Goal: Check status: Check status

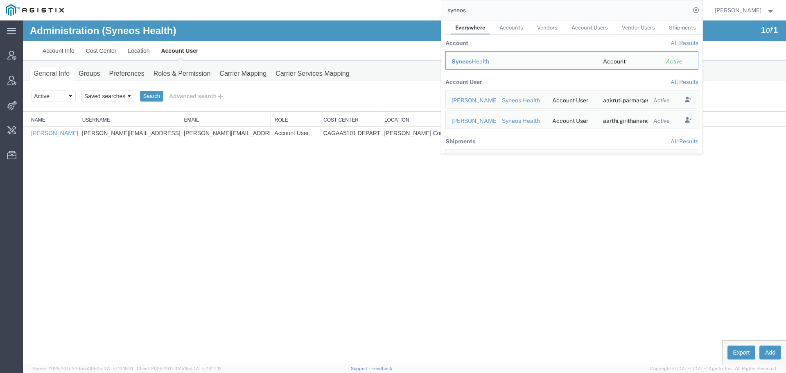
drag, startPoint x: 0, startPoint y: 0, endPoint x: 379, endPoint y: 3, distance: 379.2
click at [413, 3] on div "syneos Everywhere Accounts Vendors Account Users Vendor Users Shipments Account…" at bounding box center [386, 10] width 633 height 20
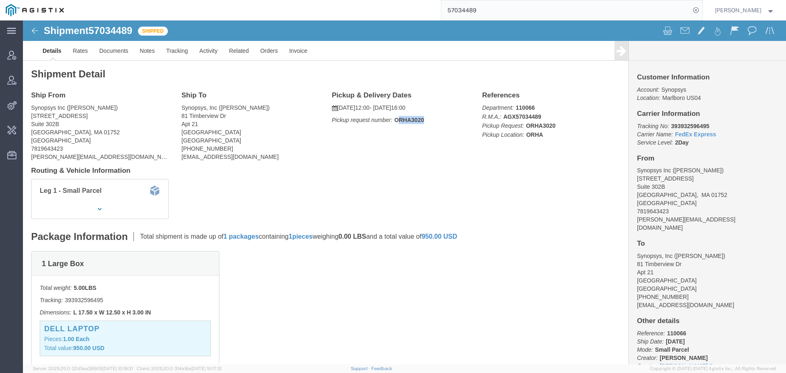
drag, startPoint x: 400, startPoint y: 98, endPoint x: 367, endPoint y: 99, distance: 32.8
click p "Pickup request number: ORHA3020"
click b "ORHA3020"
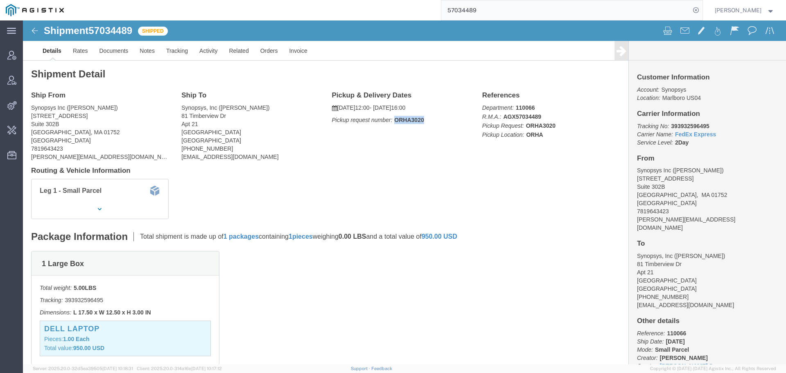
click b "ORHA3020"
click link "Activity"
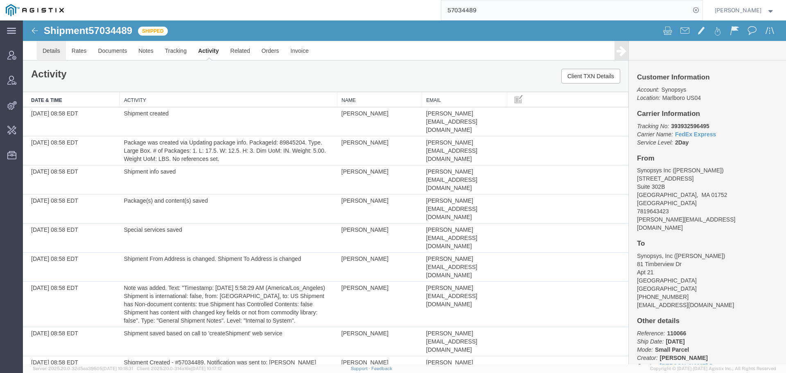
click at [48, 54] on link "Details" at bounding box center [51, 51] width 29 height 20
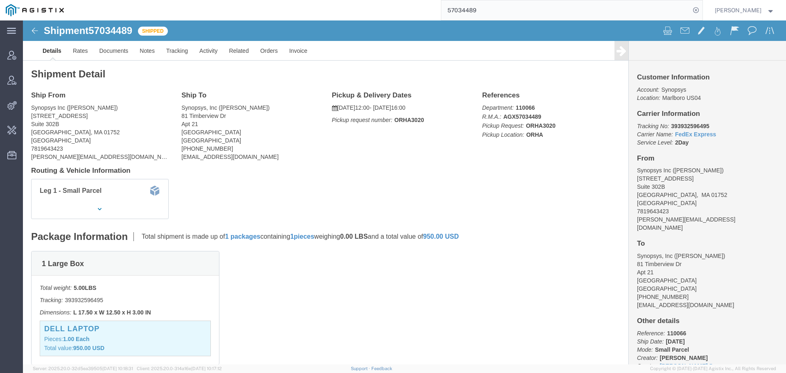
click img
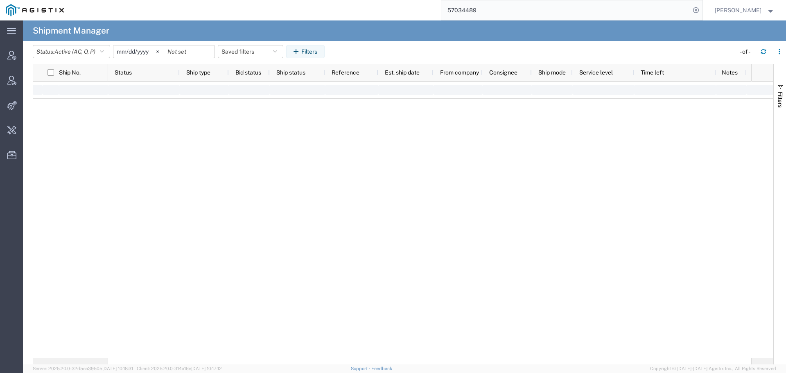
click at [501, 11] on input "57034489" at bounding box center [565, 10] width 249 height 20
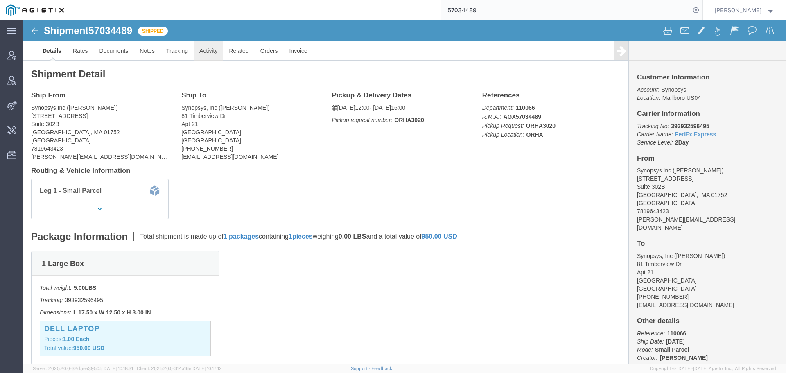
click link "Activity"
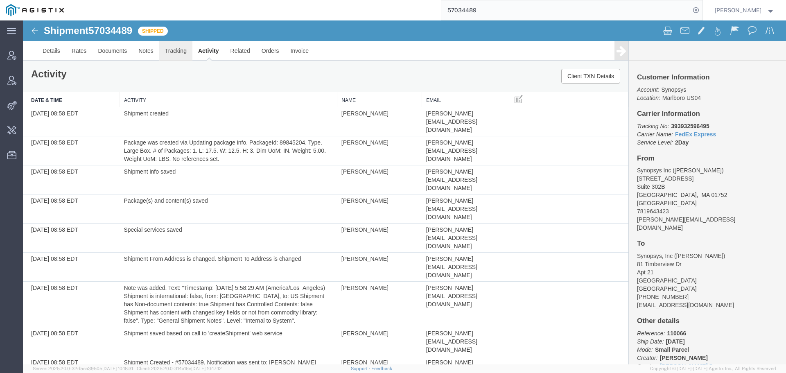
click at [174, 47] on link "Tracking" at bounding box center [175, 51] width 33 height 20
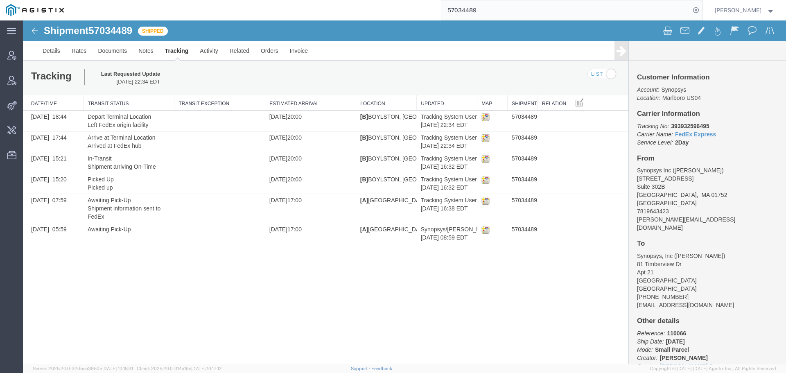
click at [36, 32] on img at bounding box center [35, 31] width 10 height 10
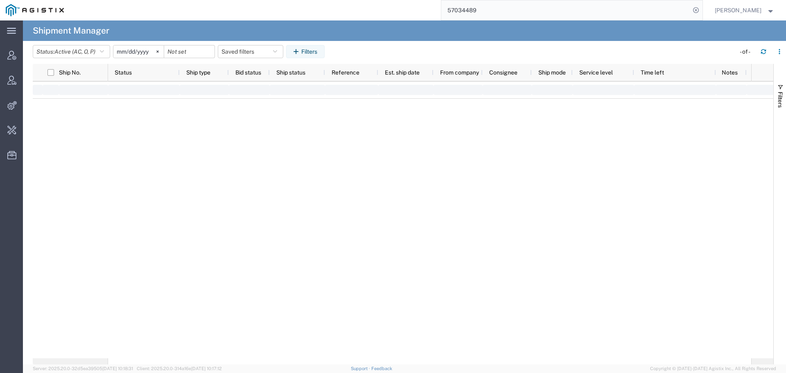
drag, startPoint x: 515, startPoint y: 11, endPoint x: 347, endPoint y: 16, distance: 168.4
click at [381, 10] on div "57034489" at bounding box center [386, 10] width 633 height 20
paste input "8583"
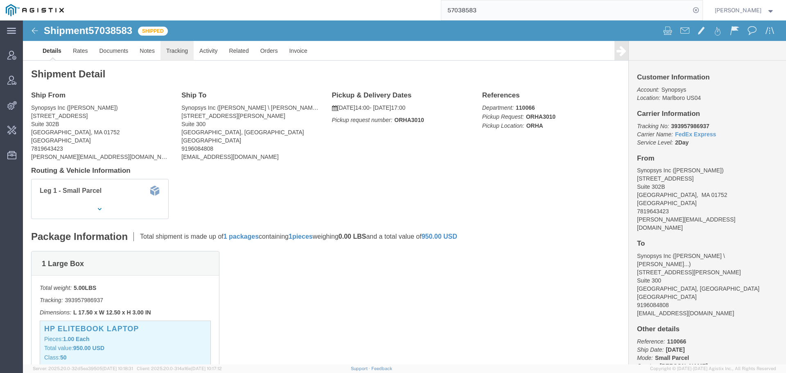
click link "Tracking"
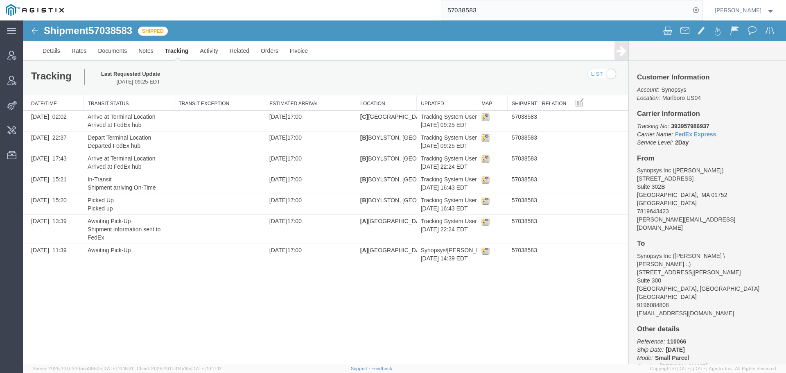
click at [380, 14] on div "57038583" at bounding box center [386, 10] width 633 height 20
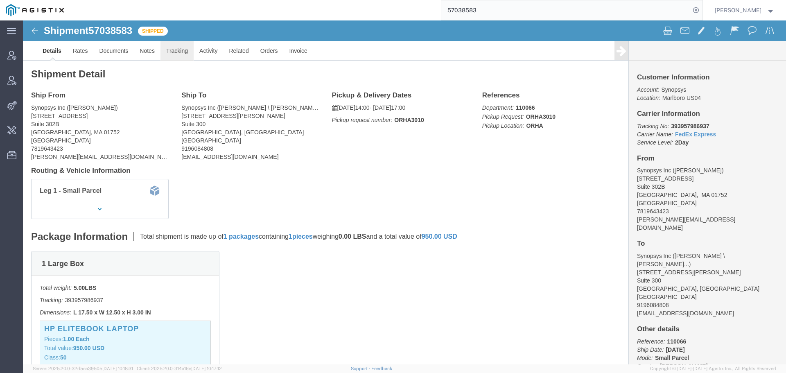
click link "Tracking"
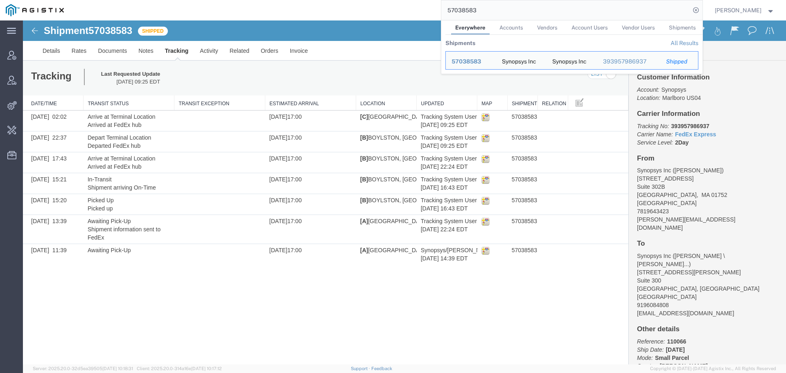
drag, startPoint x: 515, startPoint y: 8, endPoint x: 231, endPoint y: 11, distance: 284.2
click at [281, 8] on div "57038583 Everywhere Accounts Vendors Account Users Vendor Users Shipments Shipm…" at bounding box center [386, 10] width 633 height 20
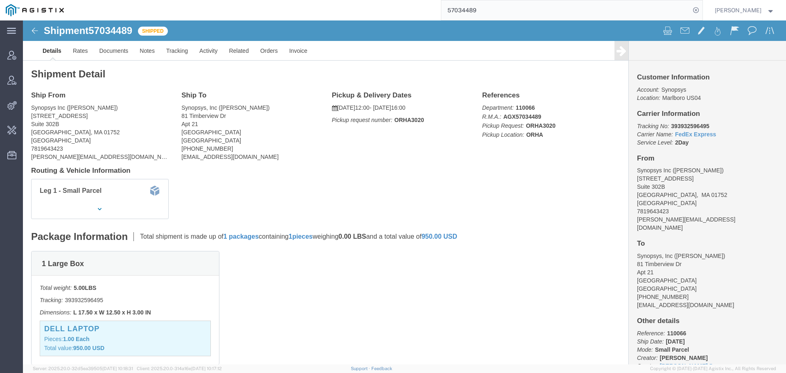
click p "[DATE] 12:00 - [DATE] 16:00"
click b "ORHA3020"
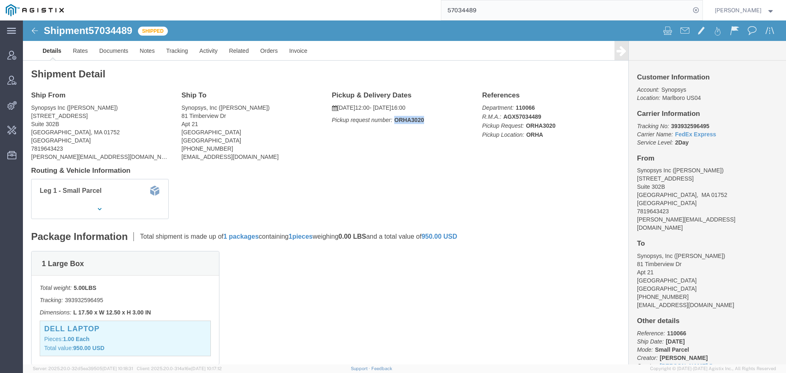
copy b "ORHA3020"
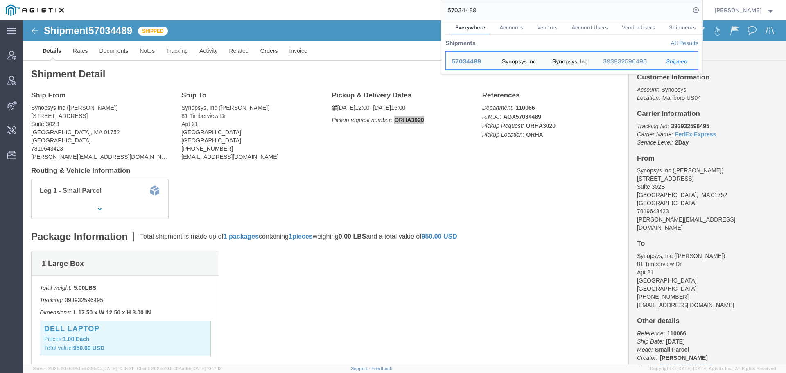
drag, startPoint x: 499, startPoint y: 10, endPoint x: 362, endPoint y: 10, distance: 136.8
click at [362, 10] on div "57034489 Everywhere Accounts Vendors Account Users Vendor Users Shipments Shipm…" at bounding box center [386, 10] width 633 height 20
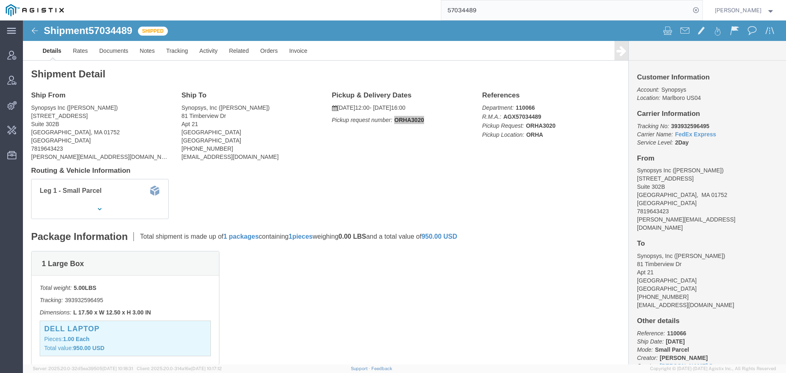
paste input "ORHA3020"
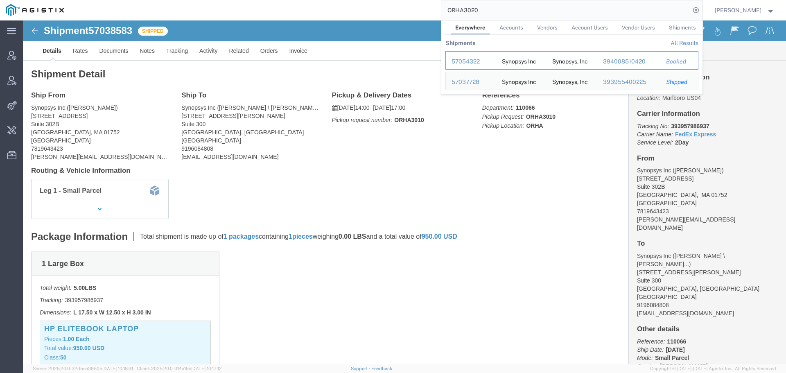
click at [474, 63] on div "57054322" at bounding box center [471, 61] width 39 height 9
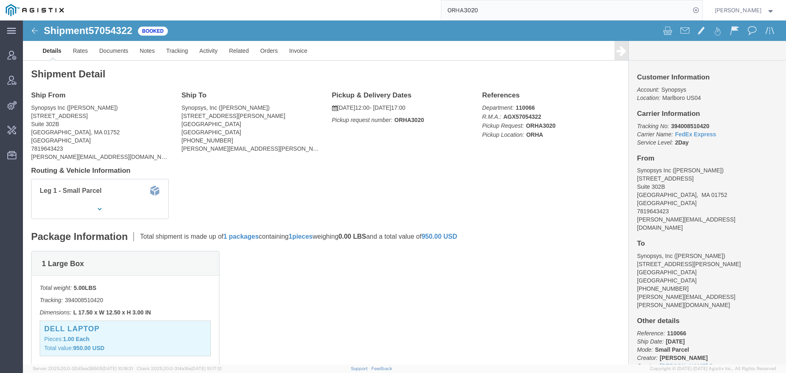
click at [494, 13] on input "ORHA3020" at bounding box center [565, 10] width 249 height 20
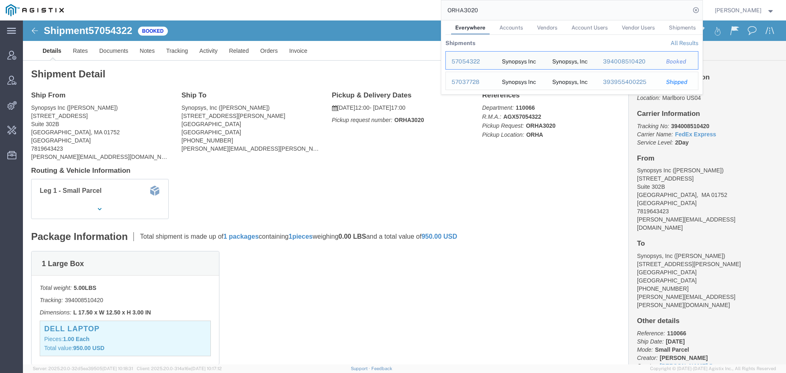
click at [470, 79] on div "57037728" at bounding box center [471, 82] width 39 height 9
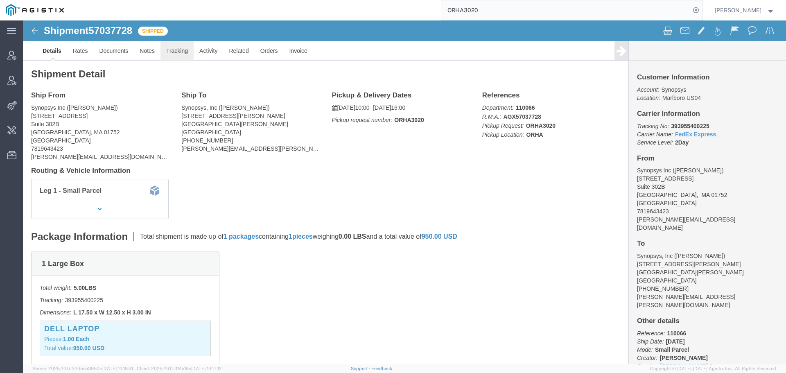
click link "Tracking"
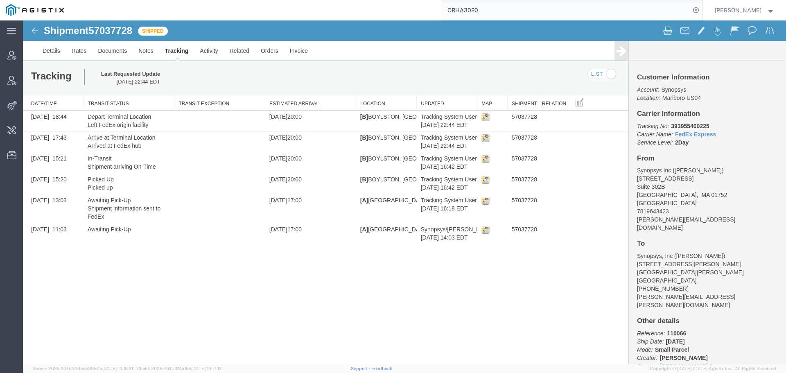
click at [35, 30] on img at bounding box center [35, 31] width 10 height 10
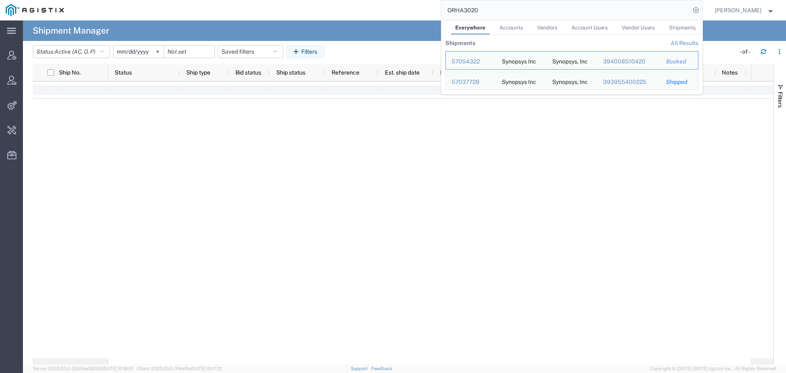
click at [492, 13] on input "ORHA3020" at bounding box center [565, 10] width 249 height 20
click at [479, 82] on div "57037728" at bounding box center [471, 82] width 39 height 9
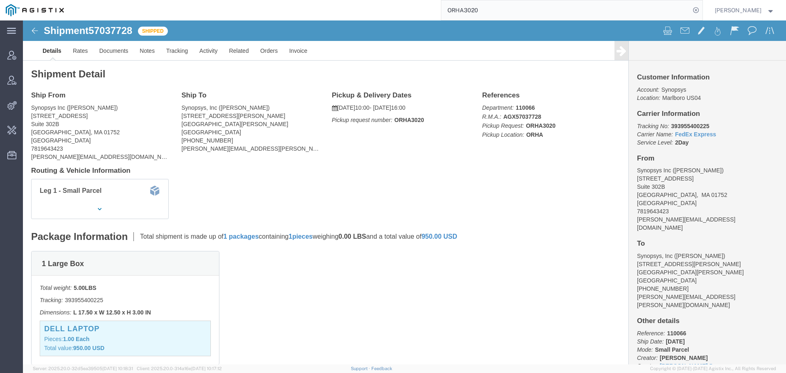
click at [507, 12] on input "ORHA3020" at bounding box center [565, 10] width 249 height 20
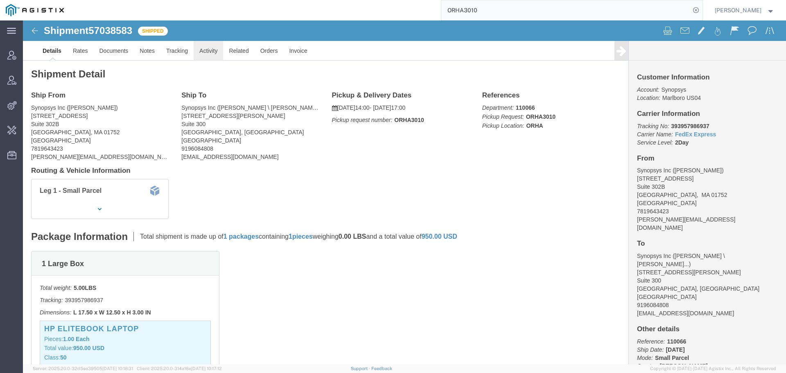
click link "Activity"
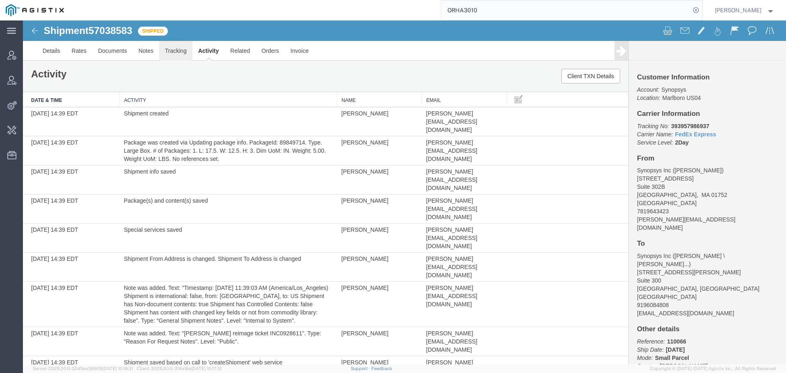
click at [176, 53] on link "Tracking" at bounding box center [175, 51] width 33 height 20
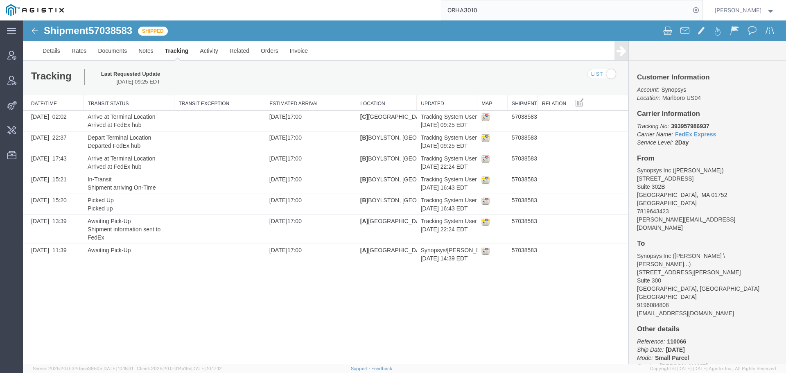
click at [509, 9] on input "ORHA3010" at bounding box center [565, 10] width 249 height 20
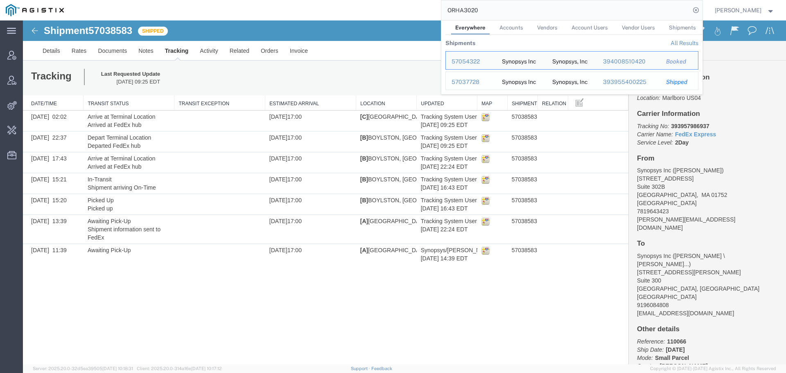
click at [477, 81] on div "57037728" at bounding box center [471, 82] width 39 height 9
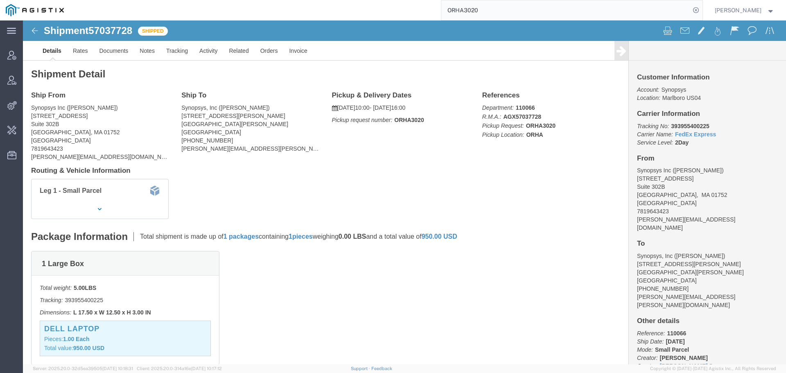
click at [501, 11] on input "ORHA3020" at bounding box center [565, 10] width 249 height 20
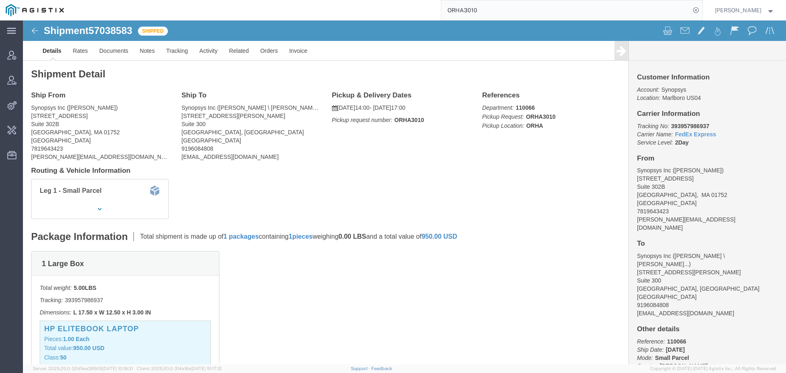
drag, startPoint x: 523, startPoint y: 7, endPoint x: 244, endPoint y: 10, distance: 278.9
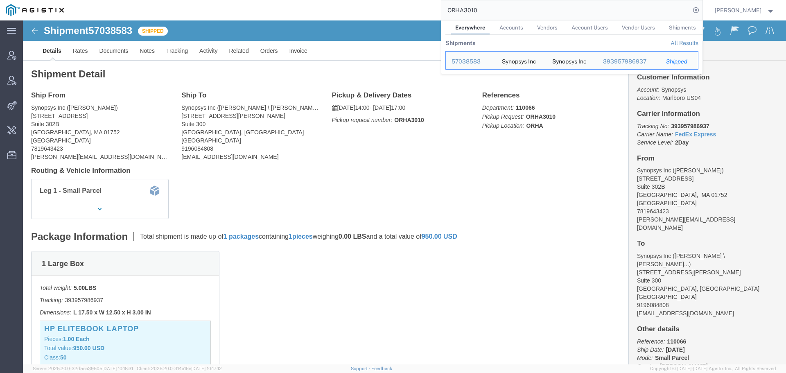
paste input "57034489"
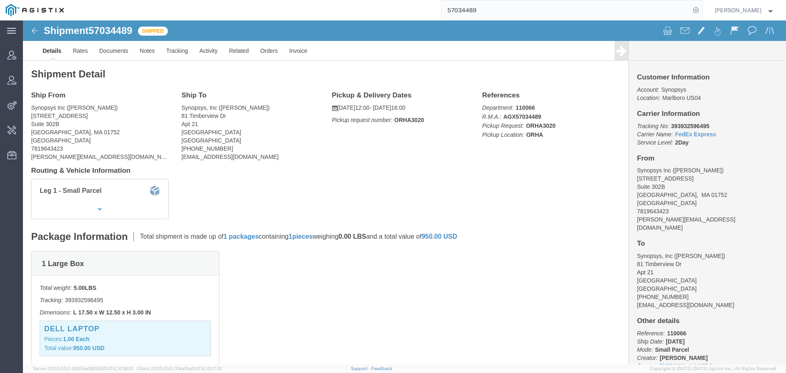
click p "[DATE] 12:00 - [DATE] 16:00"
click link "Tracking"
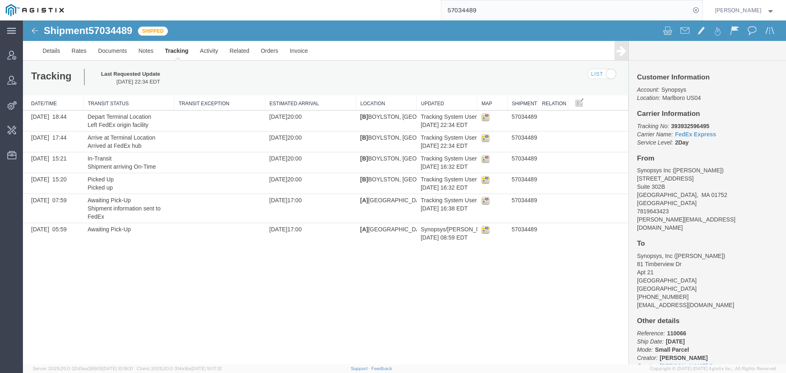
click at [689, 124] on b "393932596495" at bounding box center [690, 126] width 38 height 7
copy b "393932596495"
click at [54, 48] on link "Details" at bounding box center [51, 51] width 29 height 20
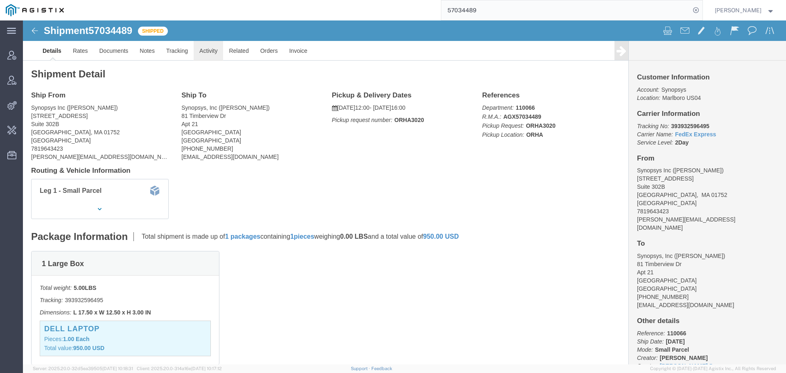
click link "Activity"
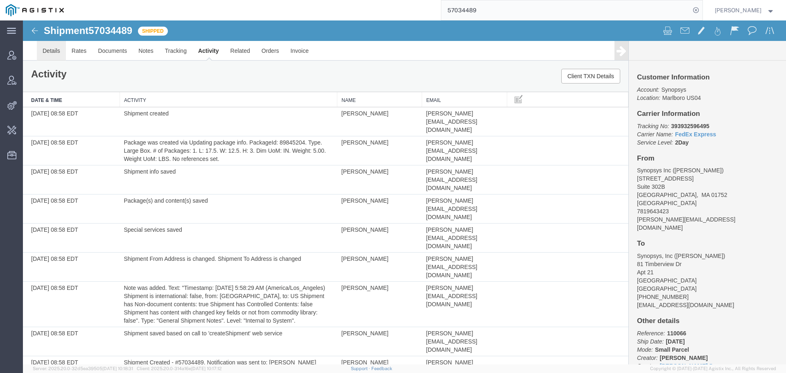
click at [52, 53] on link "Details" at bounding box center [51, 51] width 29 height 20
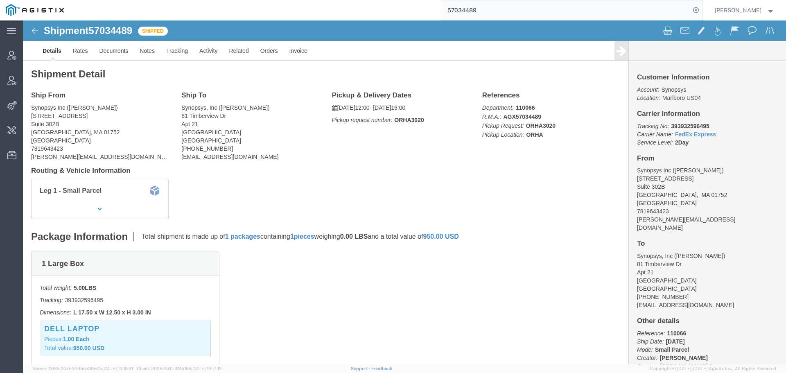
drag, startPoint x: 496, startPoint y: 14, endPoint x: 296, endPoint y: 11, distance: 199.8
click at [352, 12] on div "57034489" at bounding box center [386, 10] width 633 height 20
click b "393933156155"
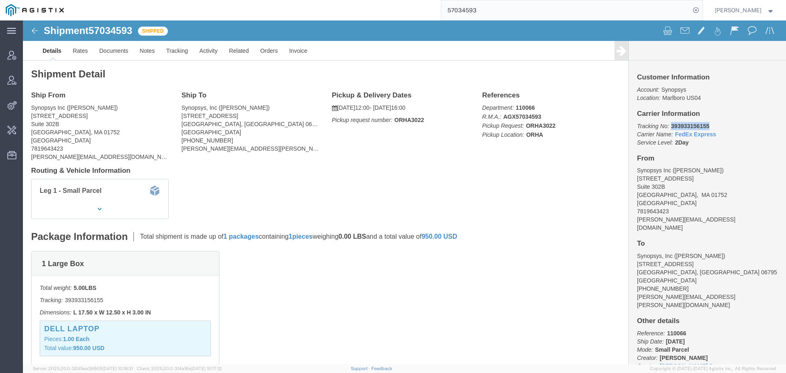
click b "393933156155"
drag, startPoint x: 398, startPoint y: 100, endPoint x: 367, endPoint y: 100, distance: 31.1
click p "Pickup request number: ORHA3022"
copy b "ORHA3022"
drag, startPoint x: 499, startPoint y: 7, endPoint x: 325, endPoint y: 19, distance: 174.1
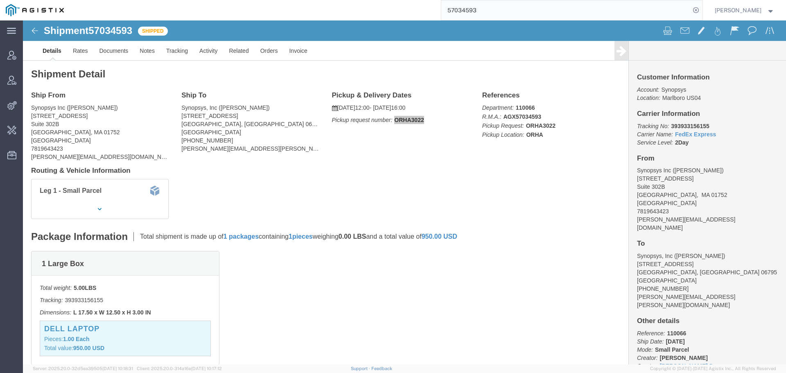
click at [327, 19] on div "57034593" at bounding box center [386, 10] width 633 height 20
paste input "ORHA3022"
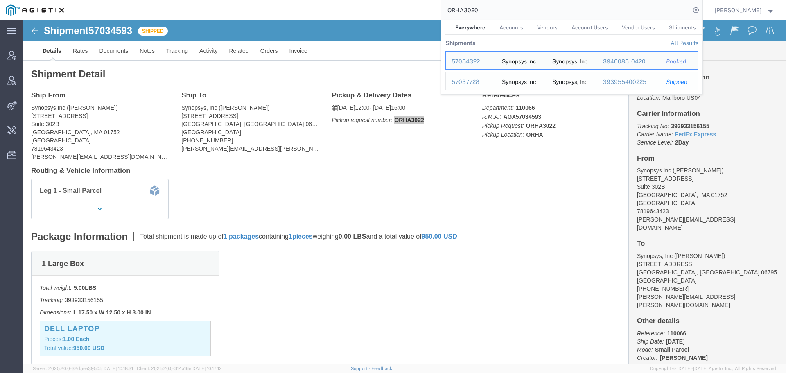
click at [478, 80] on div "57037728" at bounding box center [471, 82] width 39 height 9
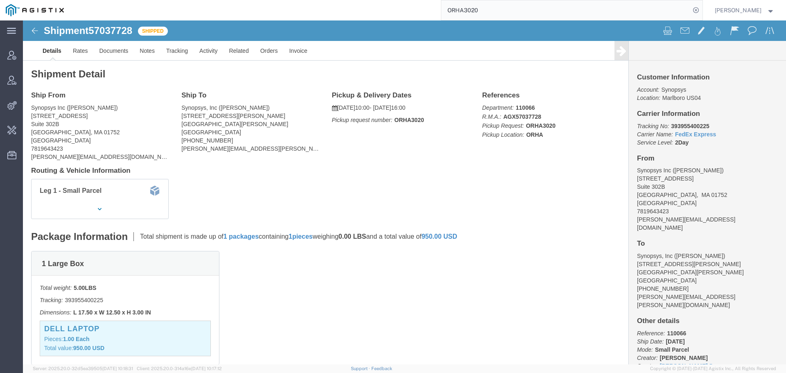
click at [537, 6] on input "ORHA3020" at bounding box center [565, 10] width 249 height 20
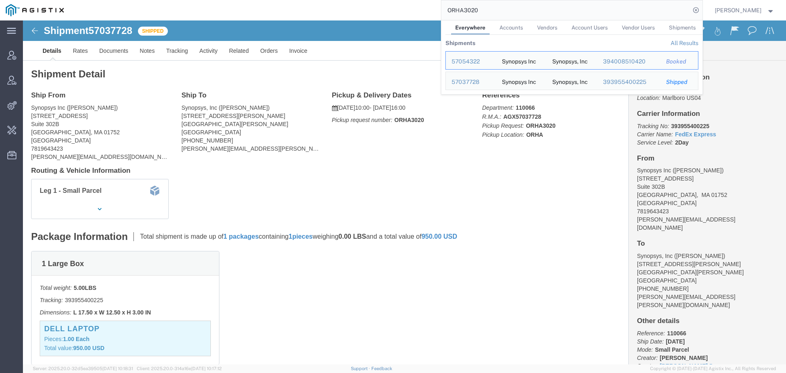
click at [690, 38] on th "All Results" at bounding box center [682, 43] width 34 height 16
click at [691, 43] on link "All Results" at bounding box center [685, 43] width 28 height 7
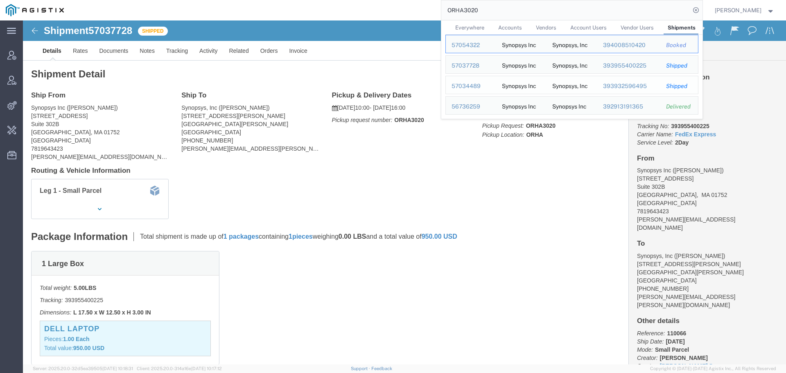
click at [484, 88] on div "57034489" at bounding box center [471, 86] width 39 height 9
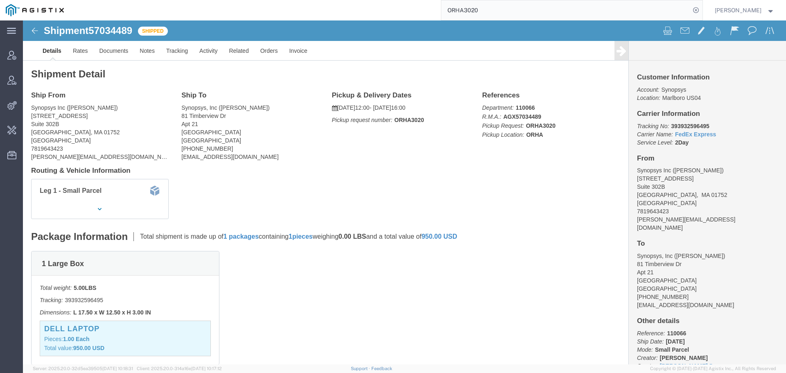
drag, startPoint x: 499, startPoint y: 11, endPoint x: 332, endPoint y: 12, distance: 167.5
click at [372, 11] on div "ORHA3020" at bounding box center [386, 10] width 633 height 20
paste input "57034489"
click div "Pickup & Delivery Dates [DATE] 12:00 - [DATE] 16:00 Pickup request number: ORHA…"
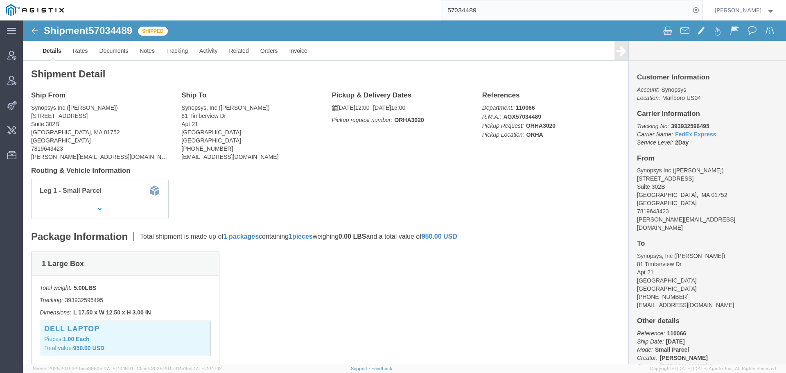
click b "ORHA3020"
copy b "ORHA3020"
drag, startPoint x: 502, startPoint y: 13, endPoint x: 302, endPoint y: 13, distance: 200.2
click at [330, 13] on div "57034489" at bounding box center [386, 10] width 633 height 20
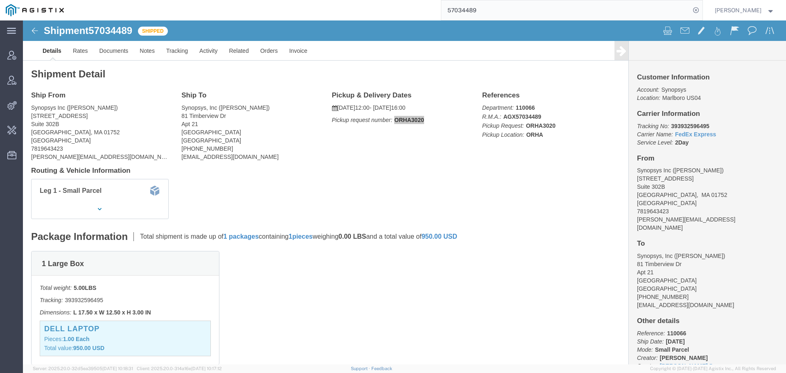
paste input "593"
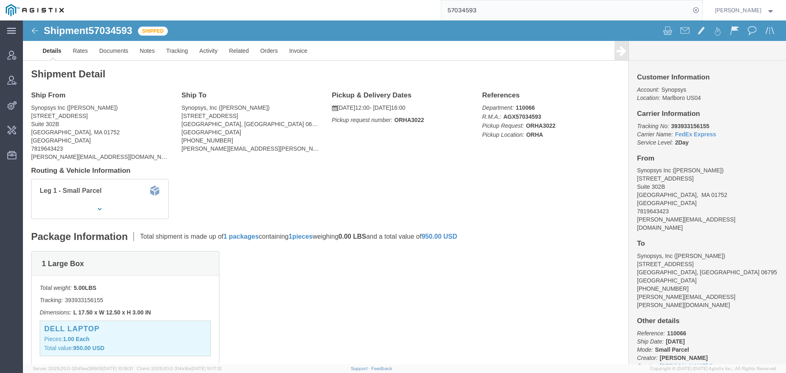
click b "ORHA3022"
copy b "ORHA3022"
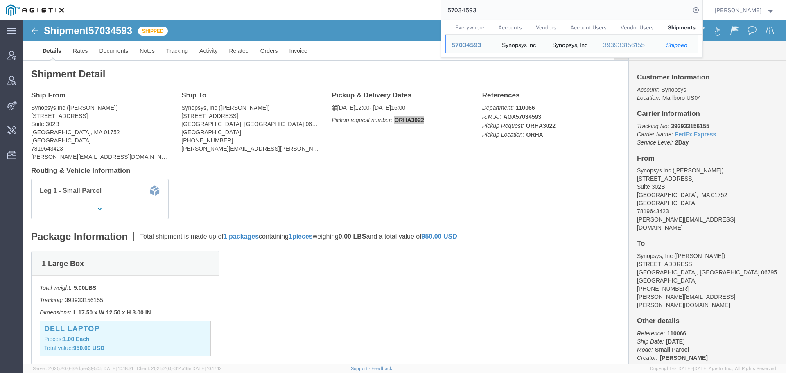
drag, startPoint x: 505, startPoint y: 10, endPoint x: 308, endPoint y: 12, distance: 197.4
click at [341, 10] on div "57034593 Everywhere Accounts Vendors Account Users Vendor Users Shipments Ship …" at bounding box center [386, 10] width 633 height 20
paste input "5605"
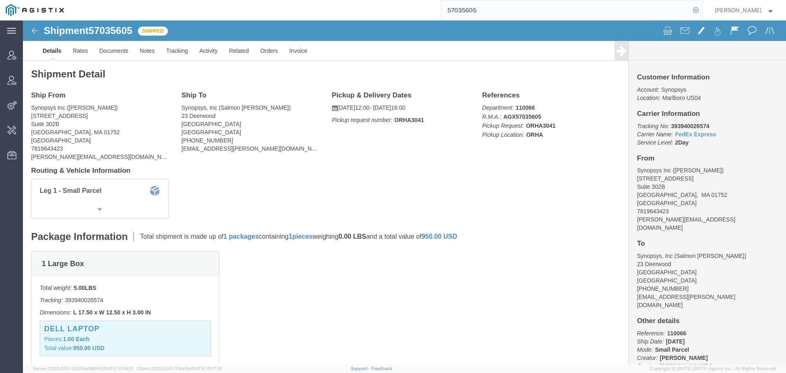
click b "ORHA3041"
copy b "ORHA3041"
drag, startPoint x: 493, startPoint y: 9, endPoint x: 219, endPoint y: 9, distance: 273.9
click at [266, 9] on div "57035605" at bounding box center [386, 10] width 633 height 20
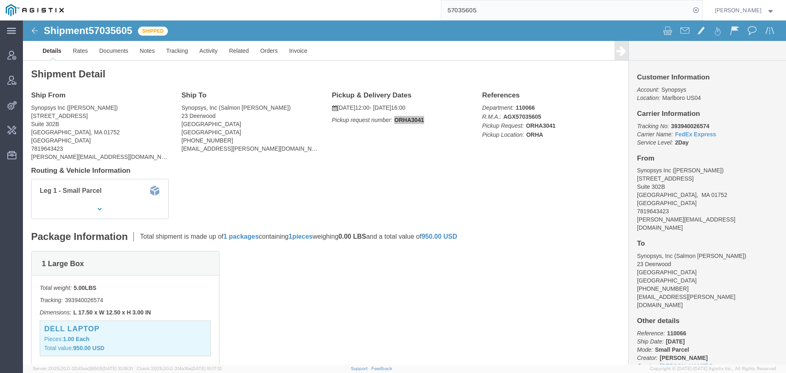
paste input "7728"
click b "ORHA3020"
copy b "ORHA3020"
drag, startPoint x: 500, startPoint y: 4, endPoint x: 374, endPoint y: 32, distance: 129.3
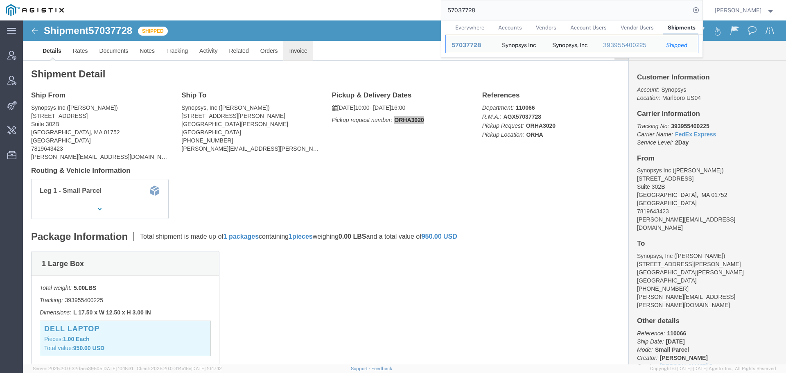
paste input "8583"
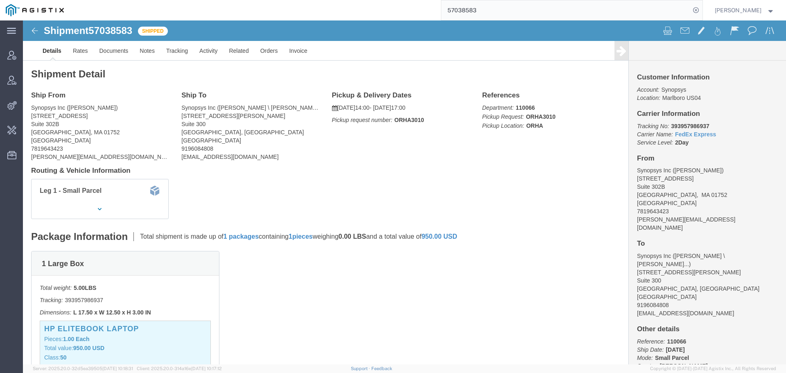
click b "ORHA3010"
copy b "ORHA3010"
drag, startPoint x: 490, startPoint y: 8, endPoint x: 342, endPoint y: 9, distance: 148.6
click at [343, 8] on div "57038583" at bounding box center [386, 10] width 633 height 20
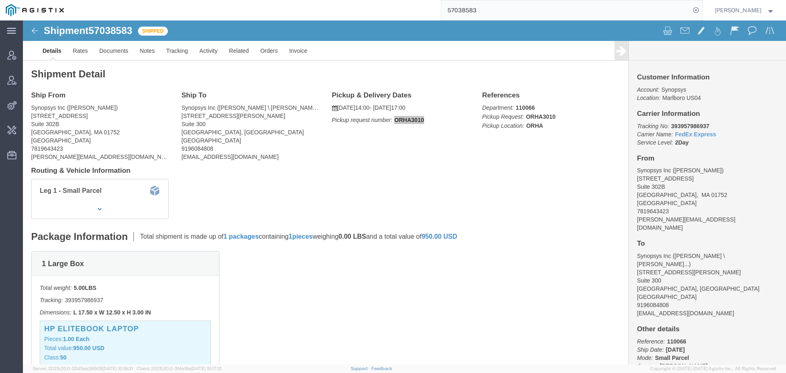
paste input "65374"
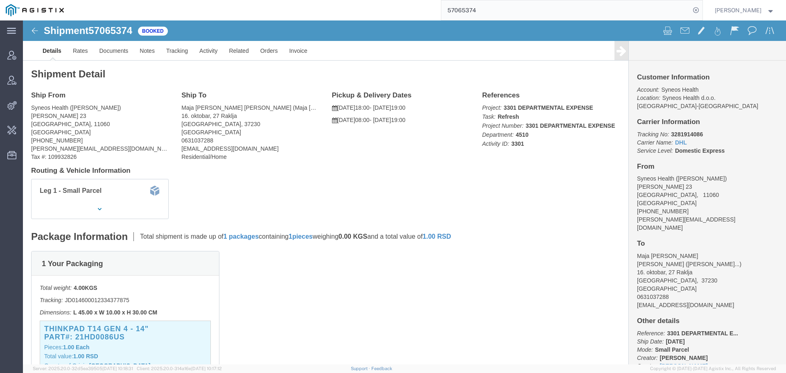
click span "57065374"
copy span "57065374"
drag, startPoint x: 367, startPoint y: -16, endPoint x: 327, endPoint y: -16, distance: 40.1
click at [327, 0] on html "main_menu Created with Sketch. Collapse Menu Account Manager Vendor Manager Int…" at bounding box center [393, 186] width 786 height 373
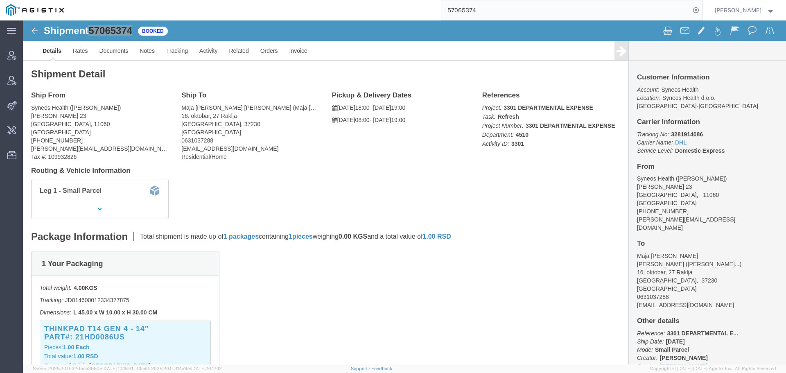
paste input "22265"
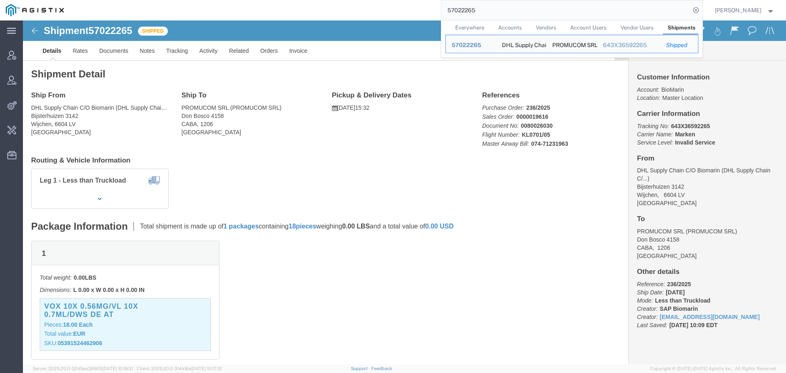
click at [466, 16] on input "57022265" at bounding box center [565, 10] width 249 height 20
paste input "6776176"
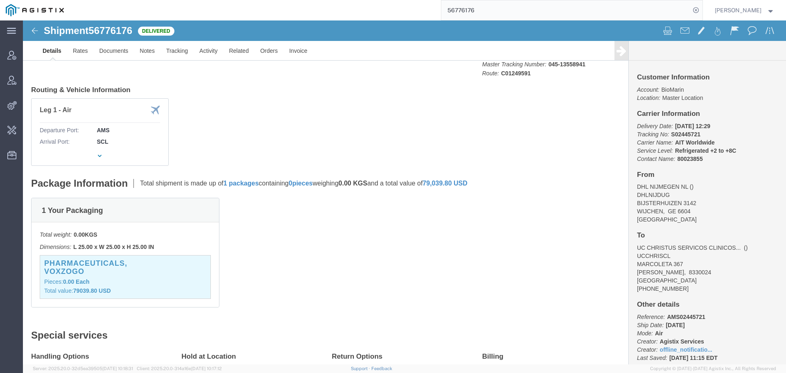
scroll to position [123, 0]
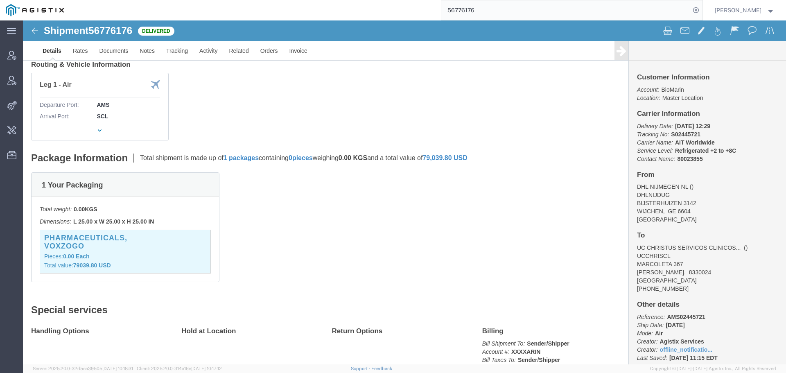
click h3 "PHARMACEUTICALS, VOXZOGO"
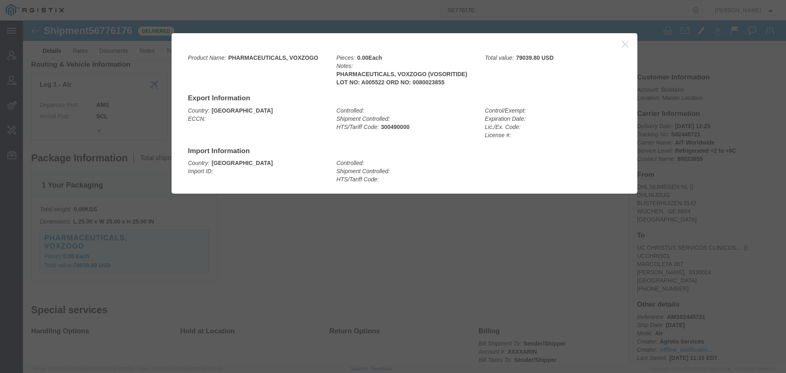
click icon "button"
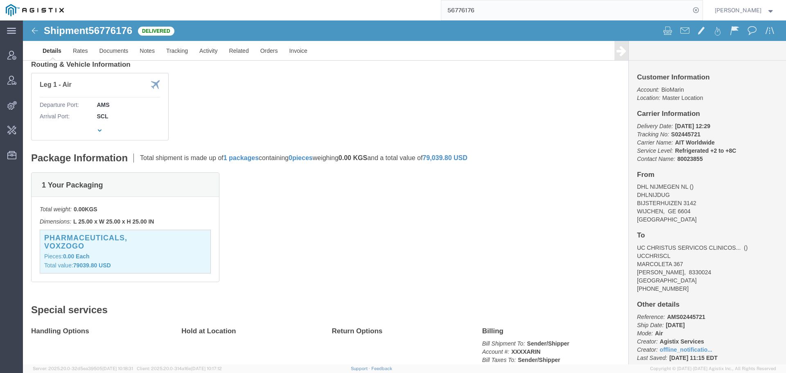
click at [385, 5] on div "56776176" at bounding box center [386, 10] width 633 height 20
paste input "7048613"
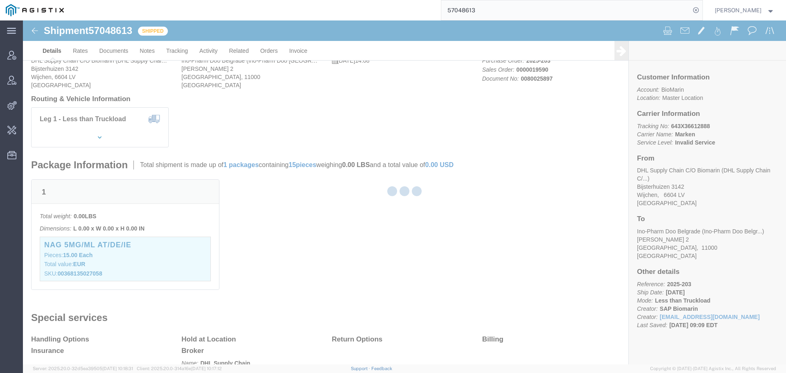
scroll to position [87, 0]
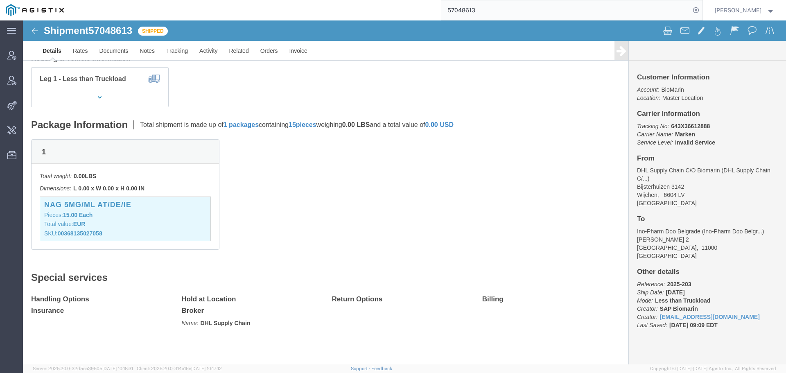
drag, startPoint x: 491, startPoint y: 11, endPoint x: 312, endPoint y: 9, distance: 179.4
click at [341, 8] on div "57048613" at bounding box center [386, 10] width 633 height 20
paste input "4"
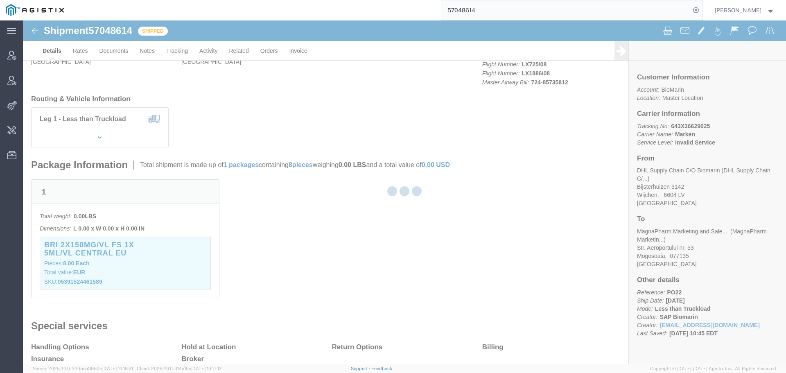
scroll to position [111, 0]
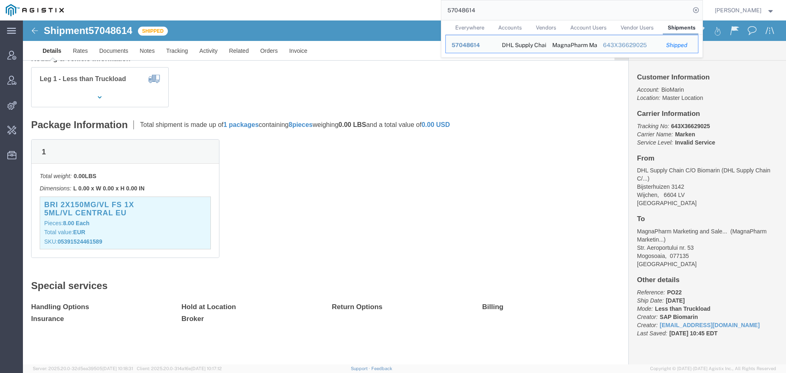
drag, startPoint x: 399, startPoint y: 14, endPoint x: 352, endPoint y: 19, distance: 47.8
click at [373, 16] on div "57048614 Everywhere Accounts Vendors Account Users Vendor Users Shipments Ship …" at bounding box center [386, 10] width 633 height 20
paste input "6831886"
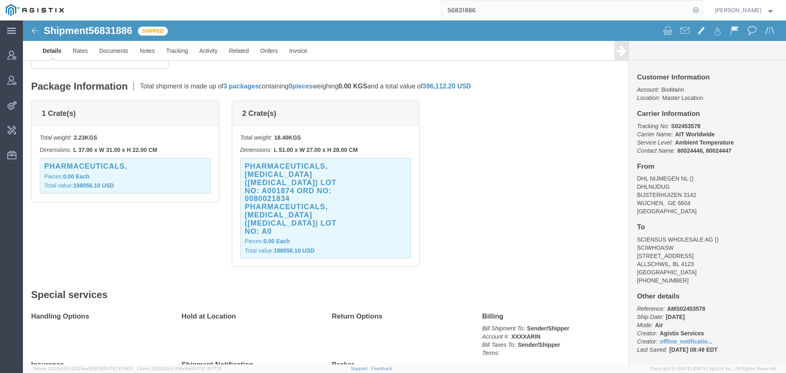
scroll to position [164, 0]
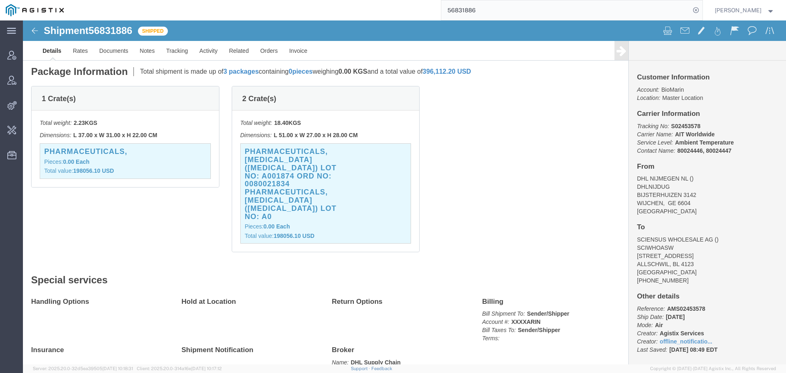
click h3 "PHARMACEUTICALS, [MEDICAL_DATA] ([MEDICAL_DATA]) LOT NO: A001874 ORD NO: 008002…"
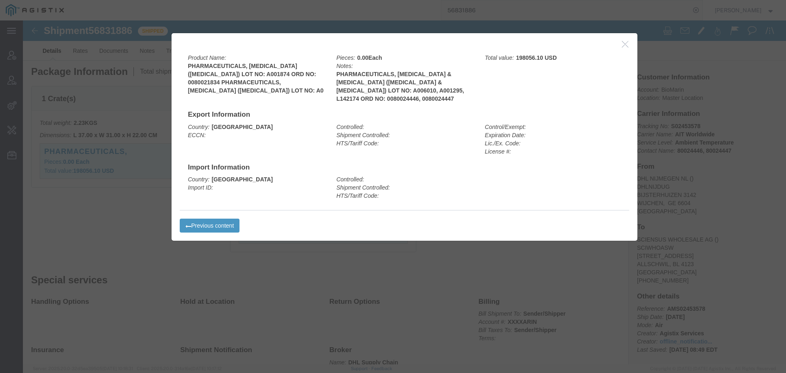
click button "button"
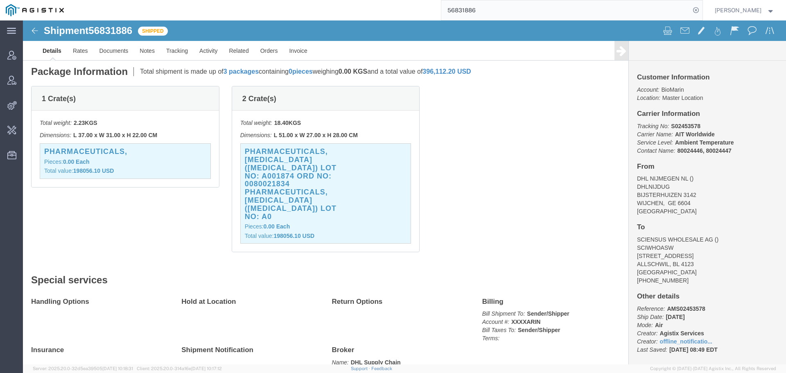
click at [481, 10] on input "56831886" at bounding box center [565, 10] width 249 height 20
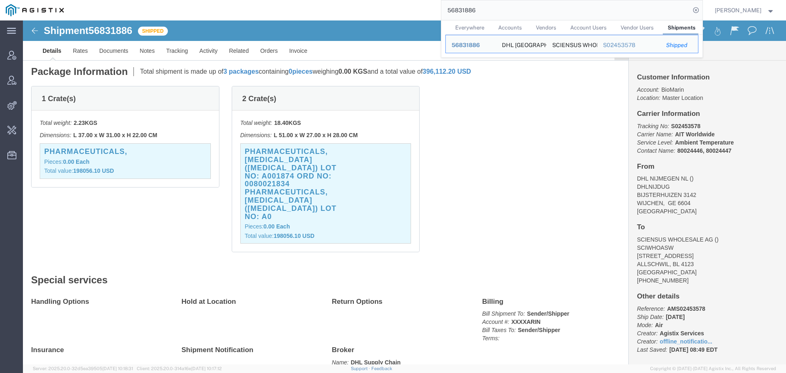
click at [481, 10] on input "56831886" at bounding box center [565, 10] width 249 height 20
paste input "919"
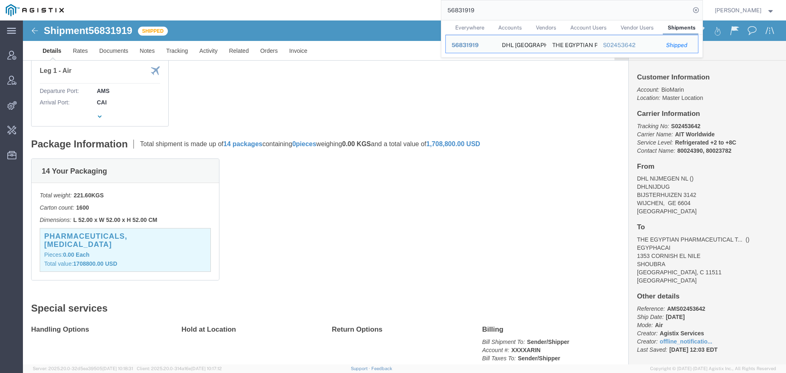
click p "Pieces: 0.00 Each"
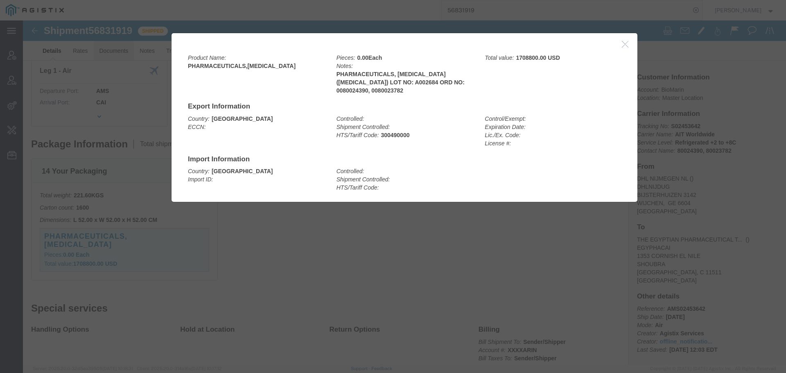
drag, startPoint x: 602, startPoint y: 25, endPoint x: 79, endPoint y: 24, distance: 522.5
click icon "button"
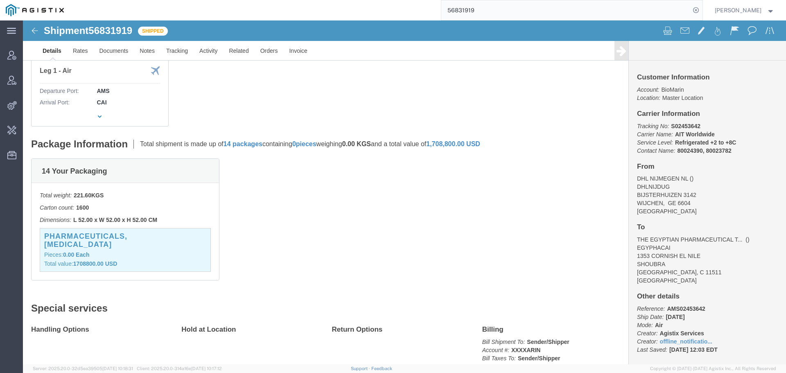
click at [491, 11] on input "56831919" at bounding box center [565, 10] width 249 height 20
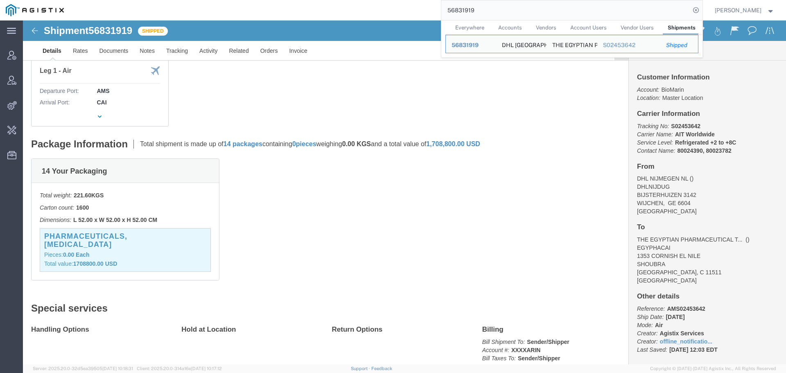
click at [491, 11] on input "56831919" at bounding box center [565, 10] width 249 height 20
paste input "7048336"
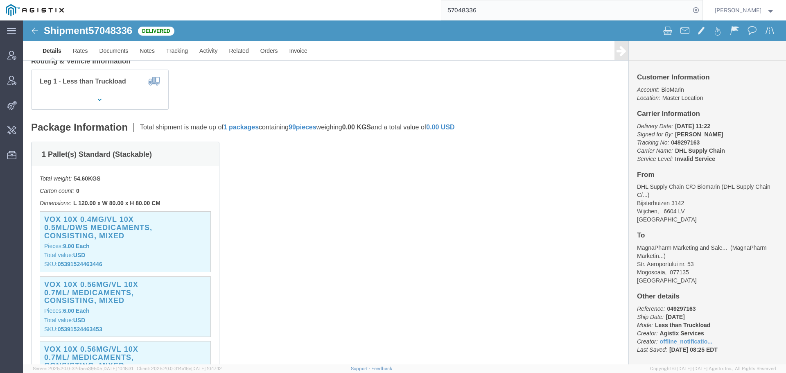
scroll to position [205, 0]
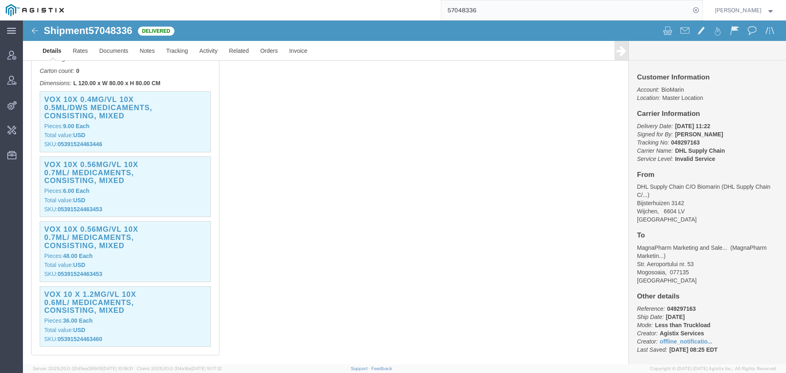
click div "VOX 10X 0.56MG/VL 10X 0.7ML/ Medicaments, consisting, mixed Pieces: 6.00 Each T…"
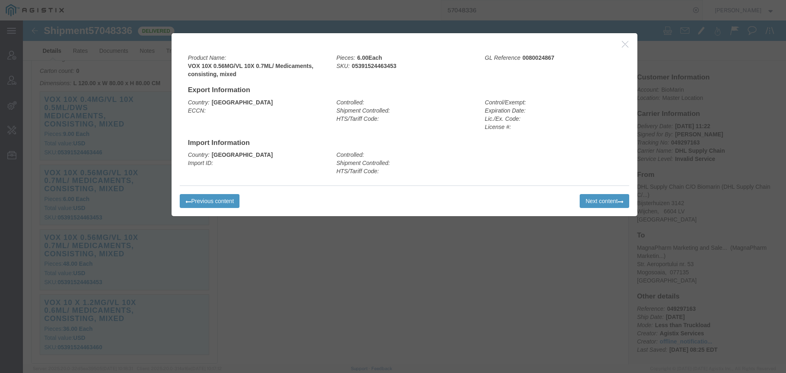
click icon "button"
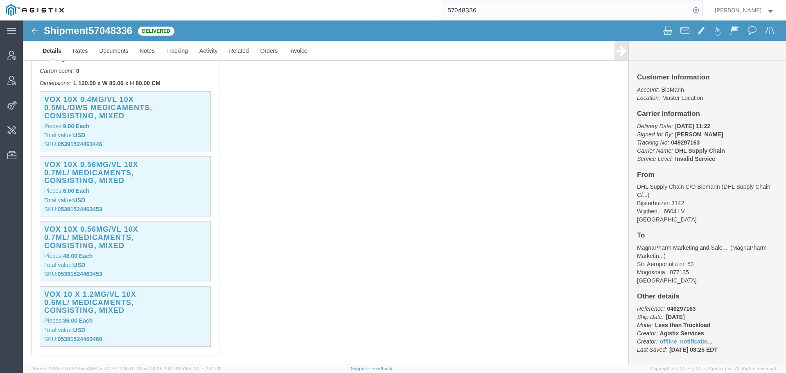
click at [478, 11] on input "57048336" at bounding box center [565, 10] width 249 height 20
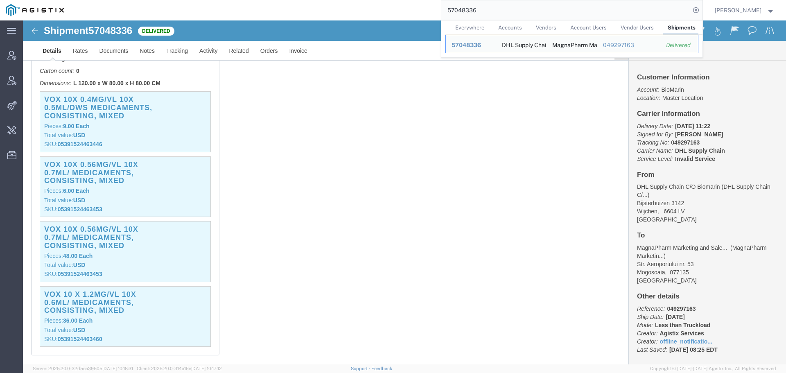
click at [478, 11] on input "57048336" at bounding box center [565, 10] width 249 height 20
paste input "34458"
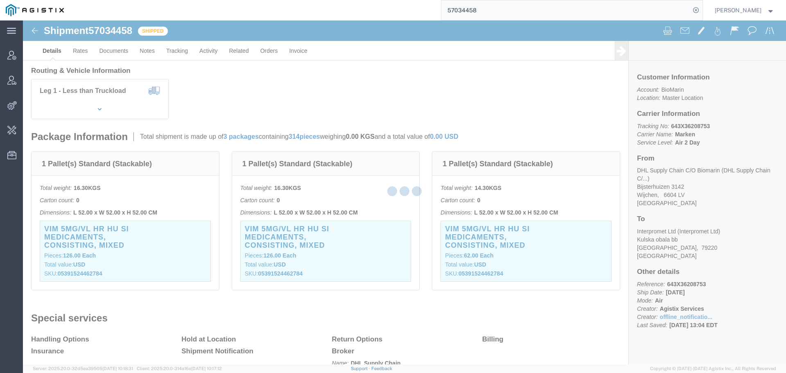
scroll to position [139, 0]
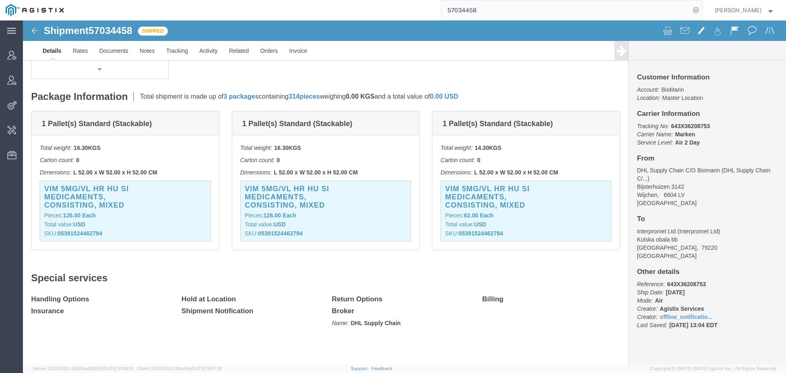
click h3 "VIM 5MG/VL HR HU SI Medicaments, consisting, mixed"
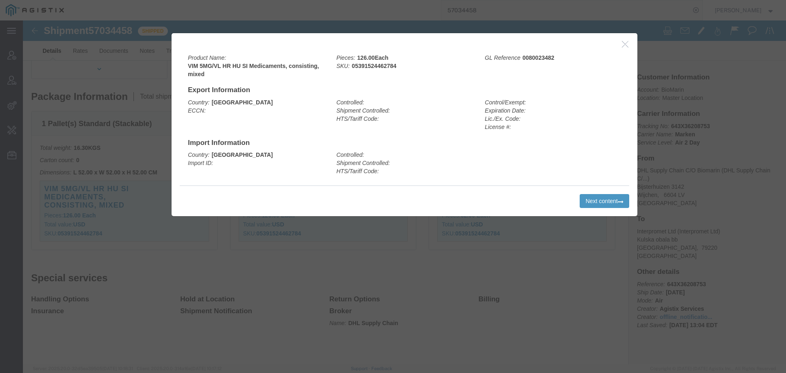
click icon "button"
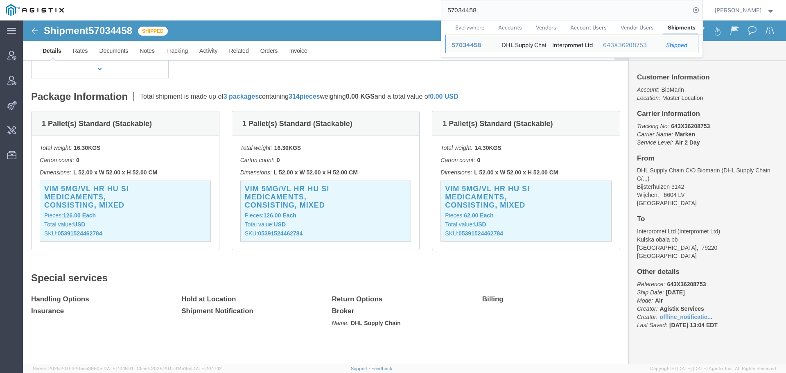
drag, startPoint x: 513, startPoint y: 0, endPoint x: 366, endPoint y: 13, distance: 147.1
click at [366, 13] on div "57034458 Everywhere Accounts Vendors Account Users Vendor Users Shipments Ship …" at bounding box center [386, 10] width 633 height 20
paste input "63396"
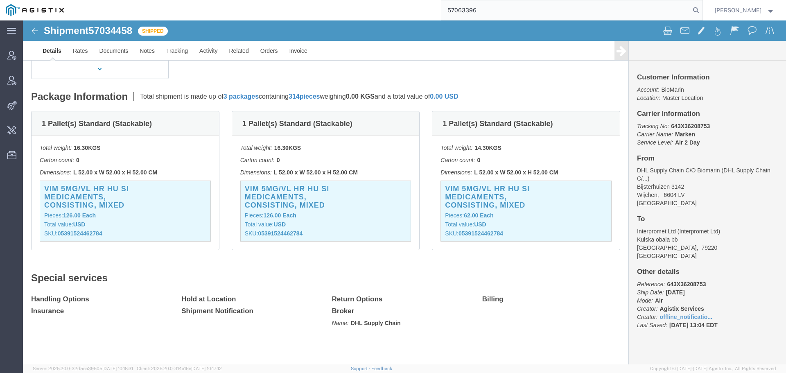
click p "SKU: 05391524462784"
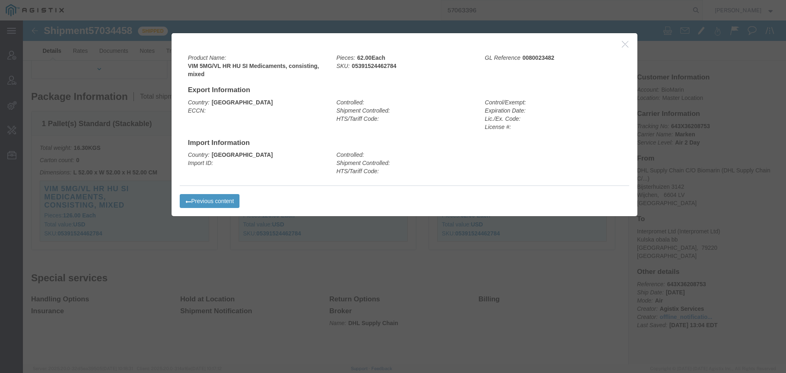
click icon "button"
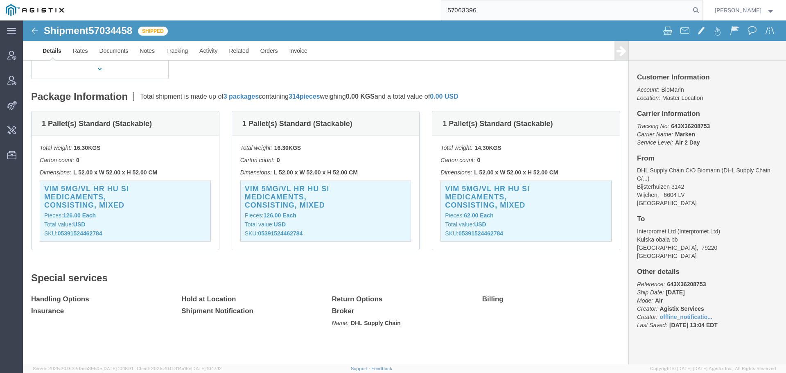
click at [493, 15] on input "57063396" at bounding box center [565, 10] width 249 height 20
paste input "5"
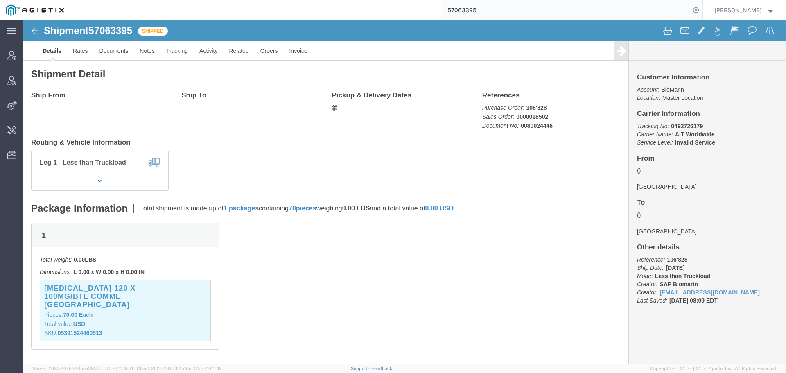
click p "Total value: USD"
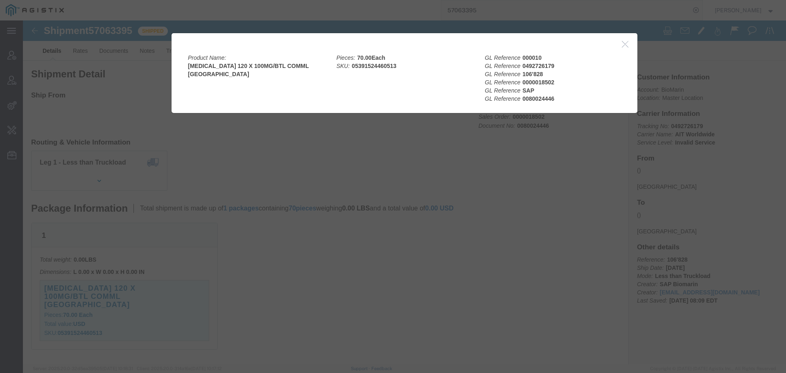
click icon "button"
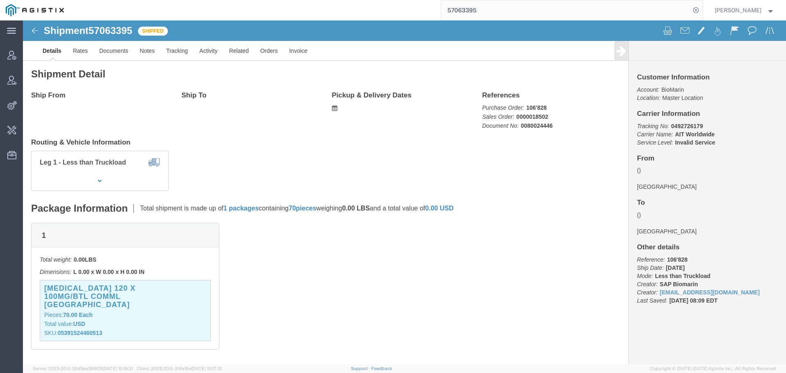
click at [484, 14] on input "57063395" at bounding box center [565, 10] width 249 height 20
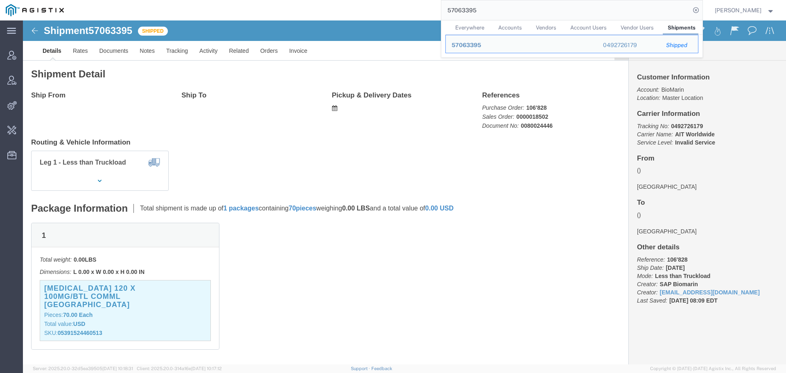
click at [484, 14] on input "57063395" at bounding box center [565, 10] width 249 height 20
paste input "48531"
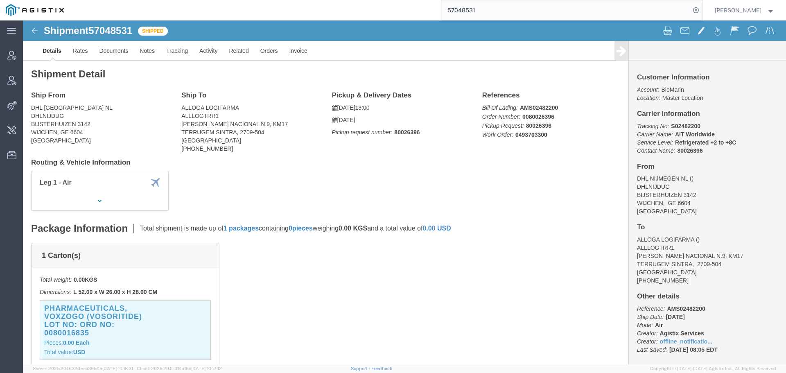
click h3 "PHARMACEUTICALS, VOXZOGO (VOSORITIDE) LOT NO: ORD NO: 0080016835"
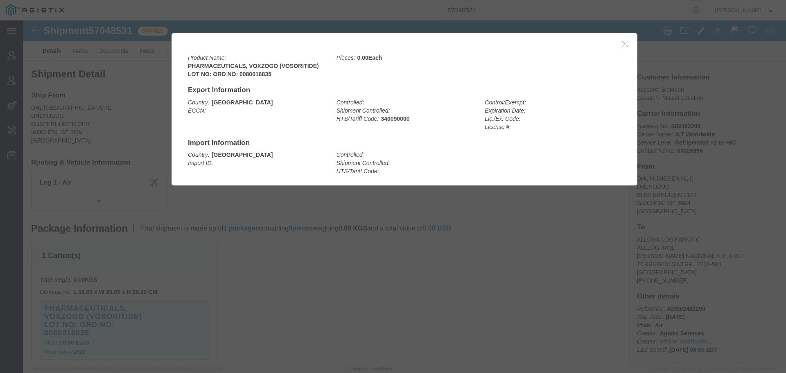
click icon "button"
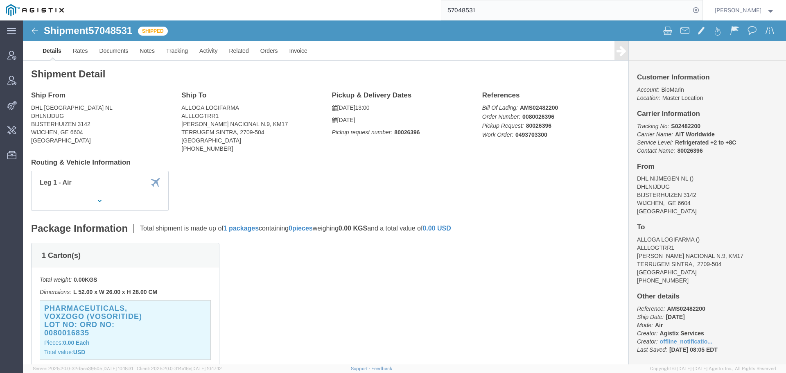
click at [491, 10] on input "57048531" at bounding box center [565, 10] width 249 height 20
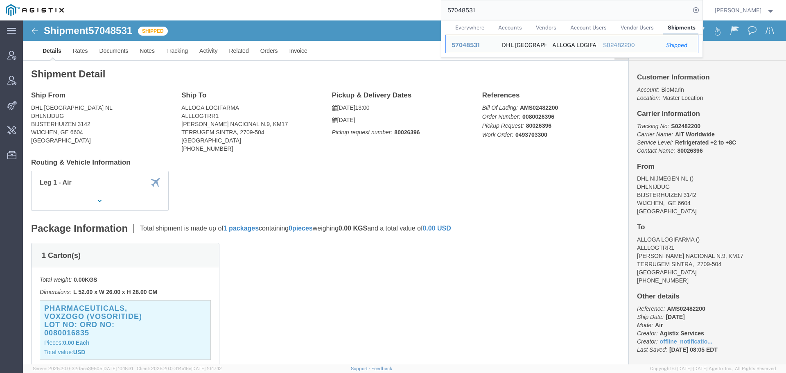
click at [491, 10] on input "57048531" at bounding box center [565, 10] width 249 height 20
paste input "22265"
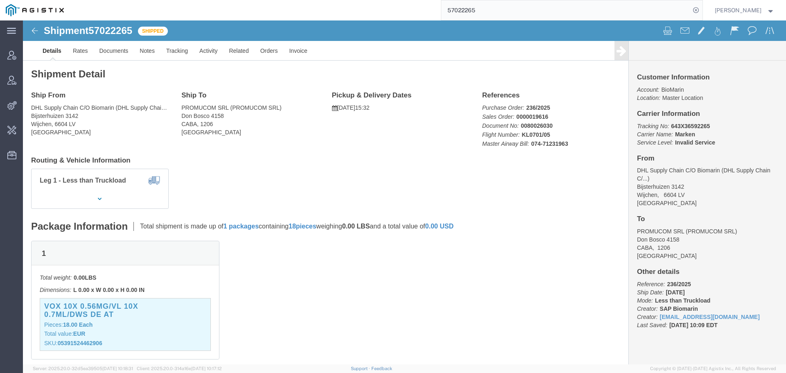
click p "Pieces: 18.00 Each"
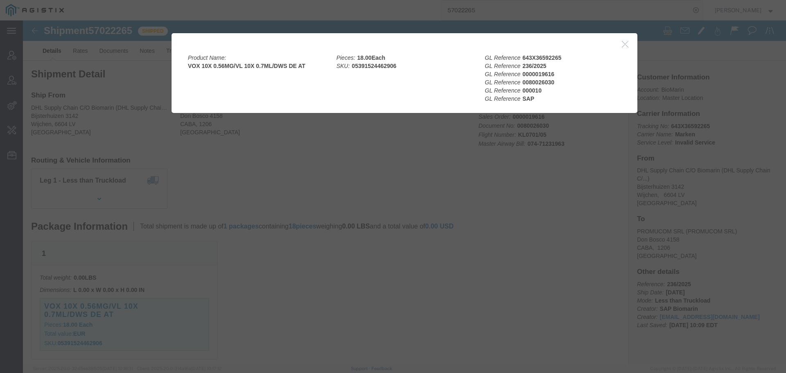
click icon "button"
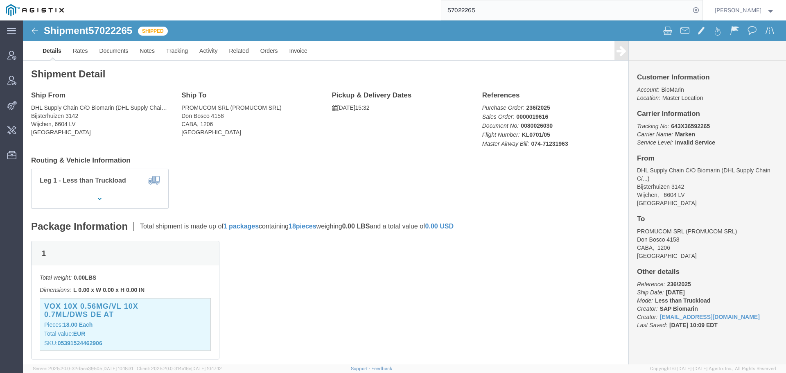
click at [488, 10] on input "57022265" at bounding box center [565, 10] width 249 height 20
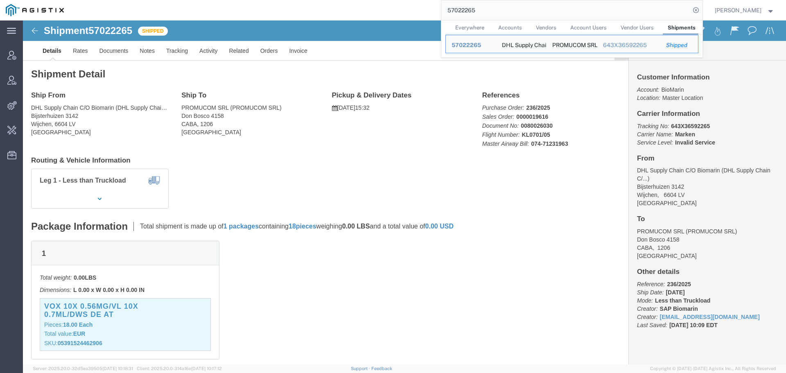
click at [488, 10] on input "57022265" at bounding box center [565, 10] width 249 height 20
paste input "5741"
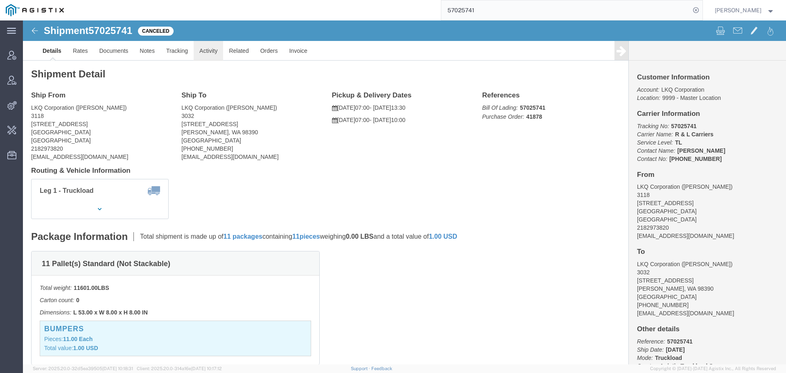
click link "Activity"
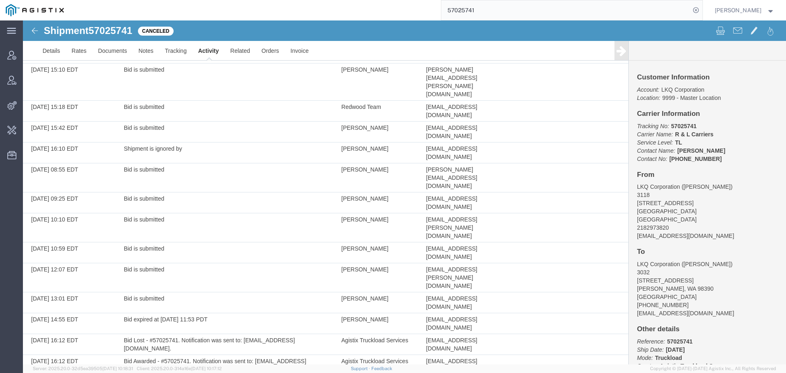
scroll to position [1765, 0]
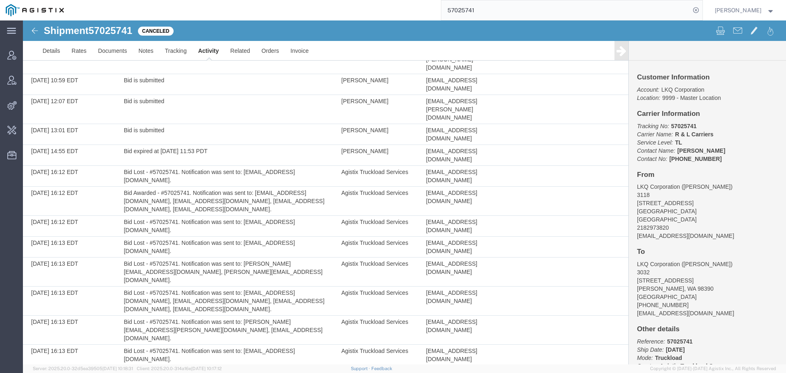
click at [491, 16] on input "57025741" at bounding box center [565, 10] width 249 height 20
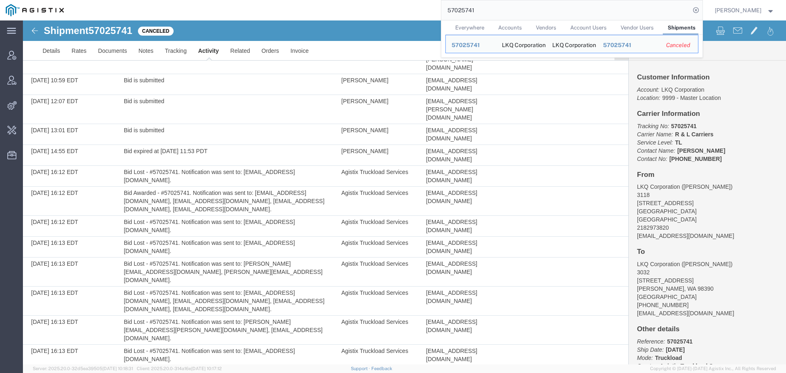
click at [491, 16] on input "57025741" at bounding box center [565, 10] width 249 height 20
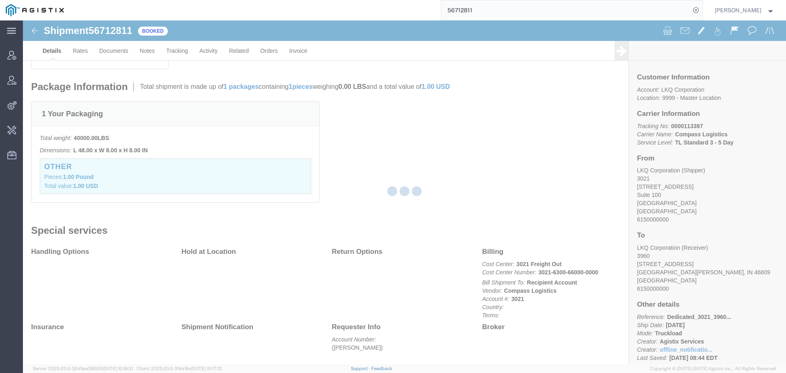
scroll to position [168, 0]
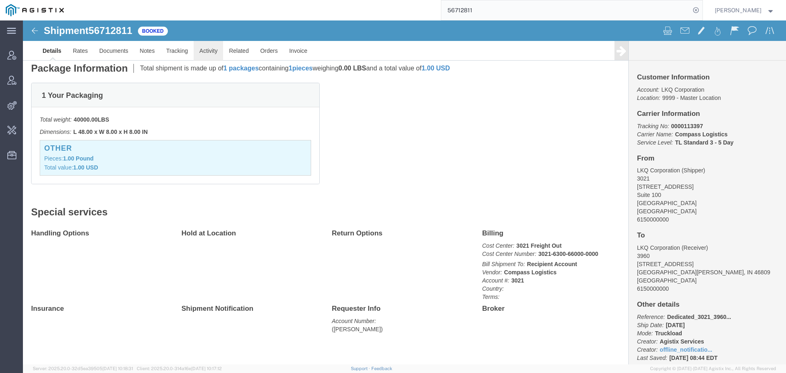
click link "Activity"
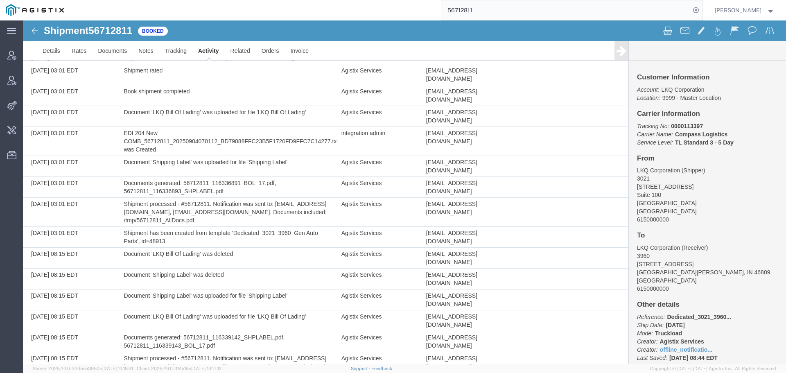
click at [335, 5] on div "56712811" at bounding box center [386, 10] width 633 height 20
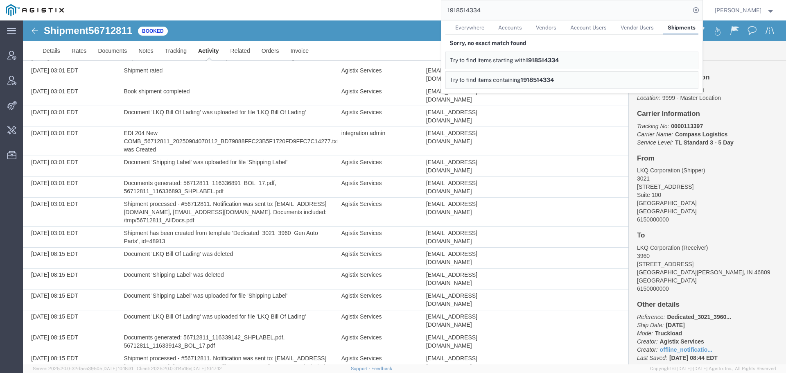
drag, startPoint x: 383, startPoint y: 8, endPoint x: 260, endPoint y: 13, distance: 123.0
click at [317, 8] on div "1918514334 Everywhere Accounts Vendors Account Users Vendor Users Shipments Sor…" at bounding box center [386, 10] width 633 height 20
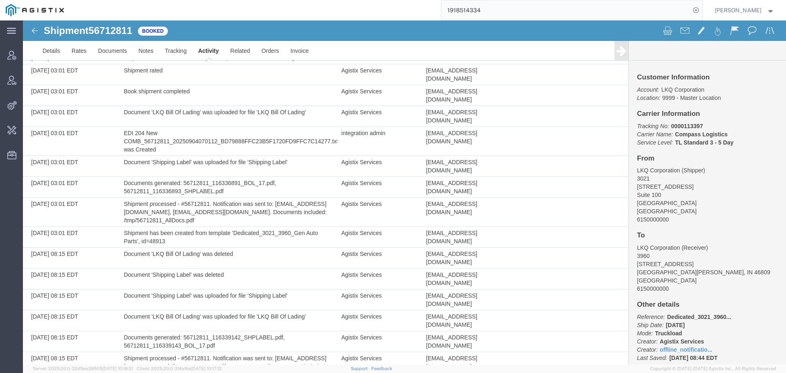
drag, startPoint x: 475, startPoint y: 1, endPoint x: 346, endPoint y: 14, distance: 130.1
click at [369, 11] on div "1918514334" at bounding box center [386, 10] width 633 height 20
paste input "56978138"
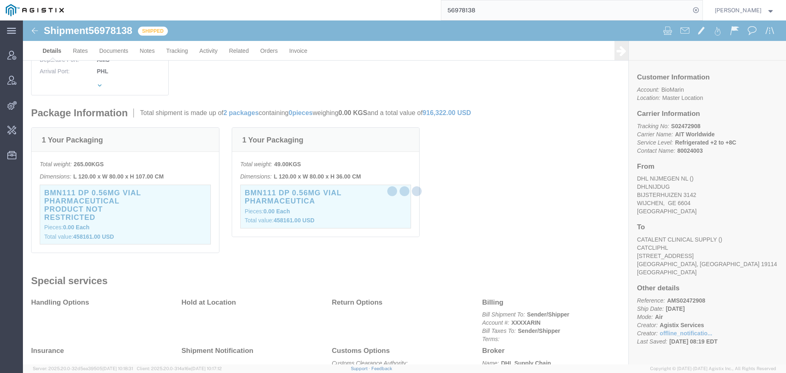
scroll to position [168, 0]
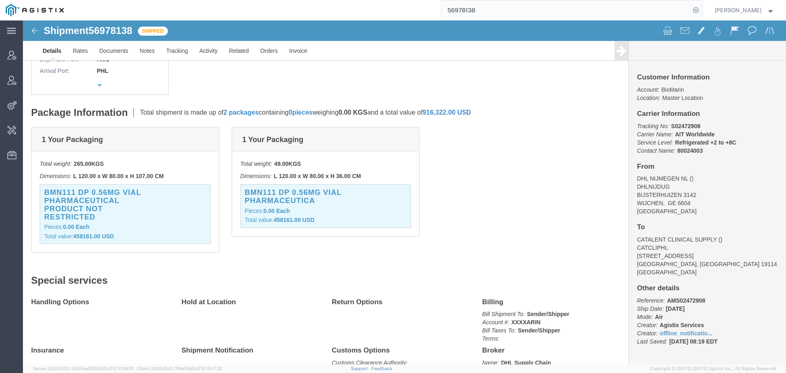
click p "Pieces: 0.00 Each"
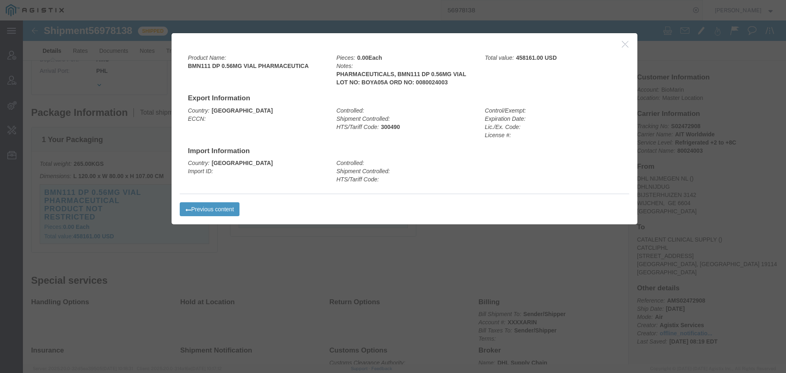
drag, startPoint x: 595, startPoint y: 25, endPoint x: 103, endPoint y: 25, distance: 492.6
click div
drag, startPoint x: 599, startPoint y: 23, endPoint x: 531, endPoint y: 0, distance: 71.5
click icon "button"
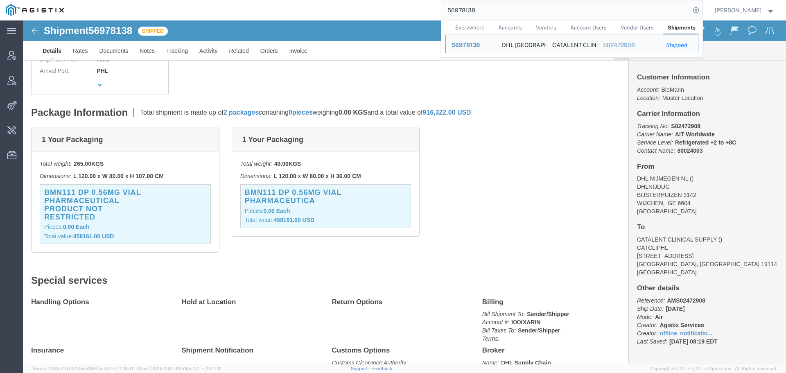
drag, startPoint x: 548, startPoint y: 16, endPoint x: 321, endPoint y: 15, distance: 227.7
click at [357, 15] on div "56978138 Everywhere Accounts Vendors Account Users Vendor Users Shipments Ship …" at bounding box center [386, 10] width 633 height 20
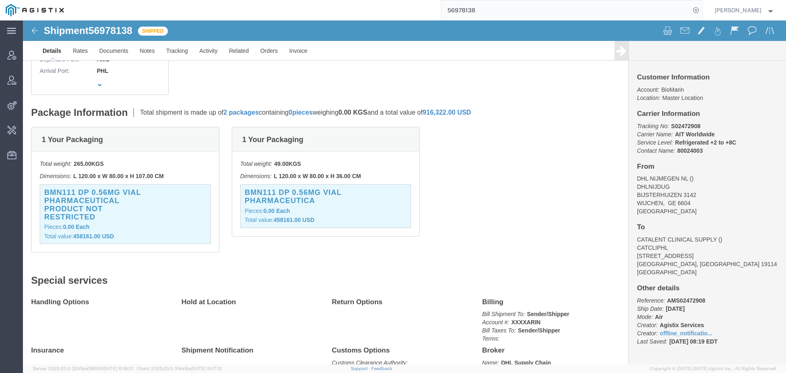
paste input "7051364"
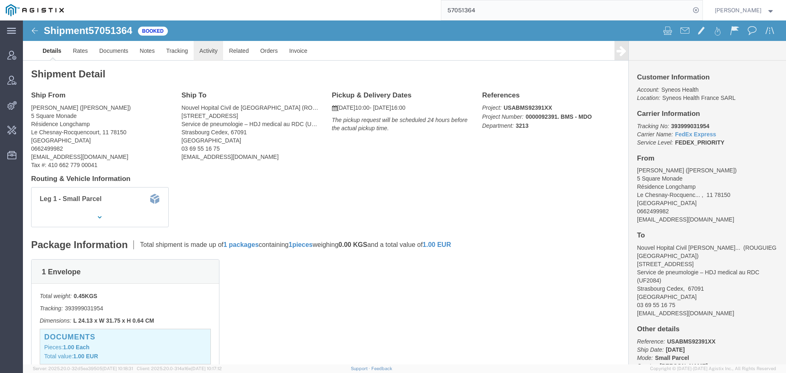
click link "Activity"
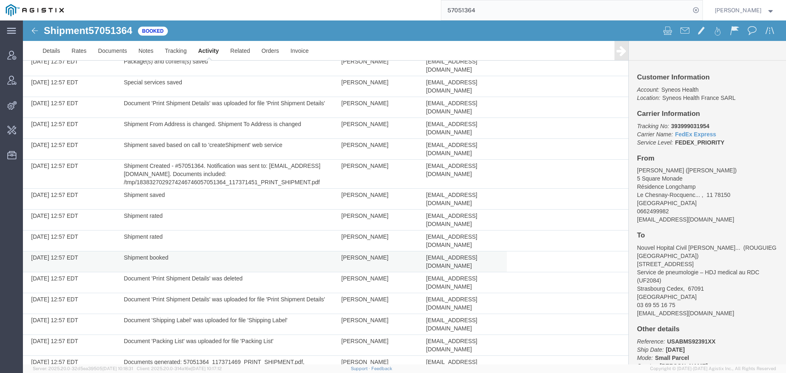
scroll to position [125, 0]
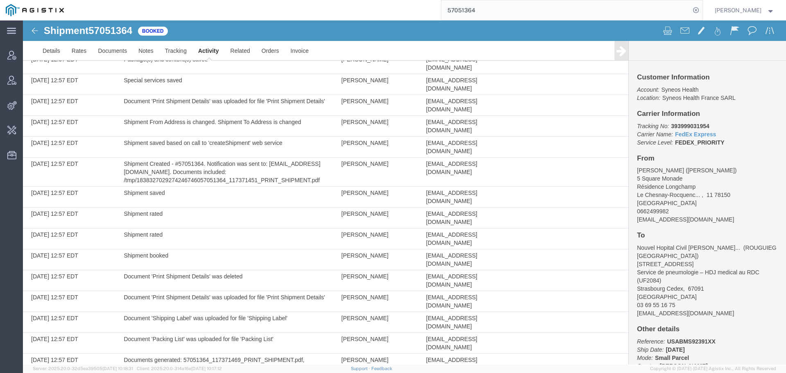
drag, startPoint x: 532, startPoint y: 2, endPoint x: 287, endPoint y: 16, distance: 245.6
click at [288, 15] on div "57051364" at bounding box center [386, 10] width 633 height 20
paste input "6445543"
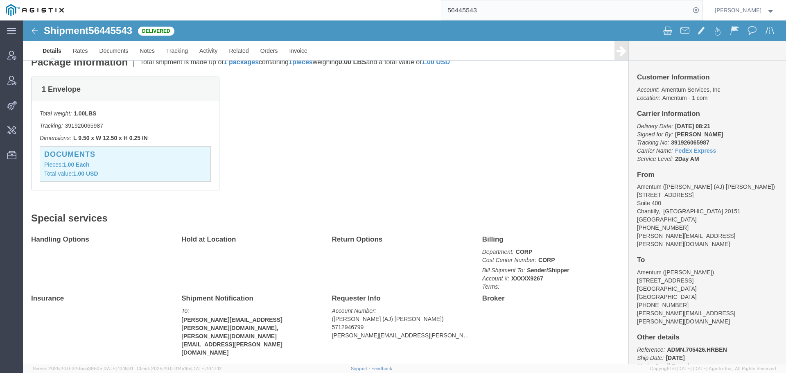
scroll to position [181, 0]
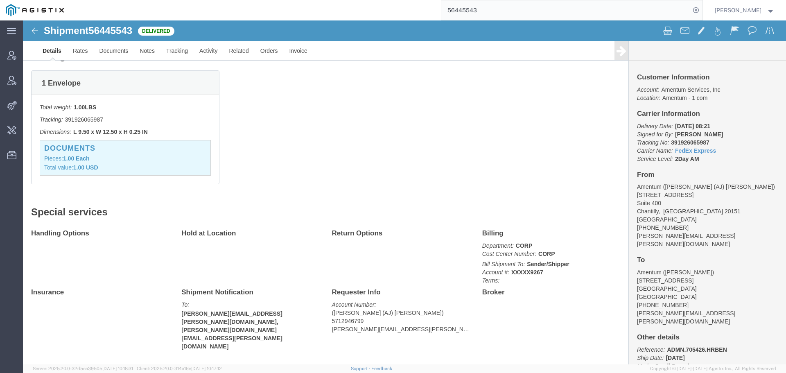
click at [300, 12] on div "56445543" at bounding box center [386, 10] width 633 height 20
paste input "702799"
type input "57027993"
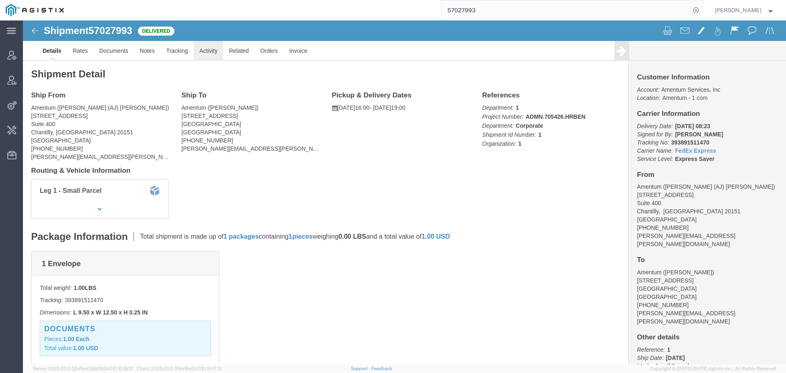
click link "Activity"
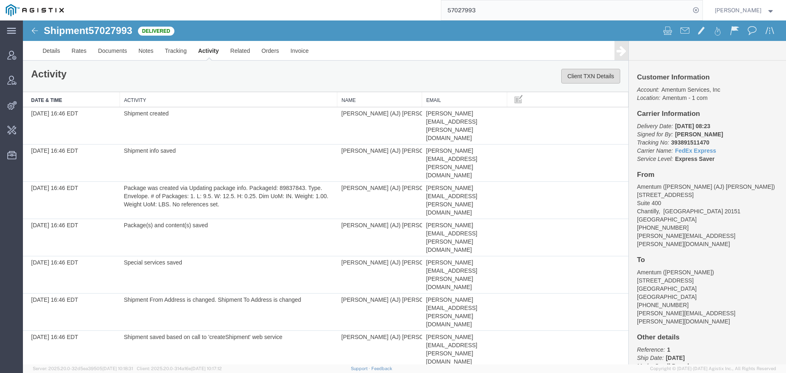
click at [582, 73] on button "Client TXN Details" at bounding box center [590, 76] width 59 height 15
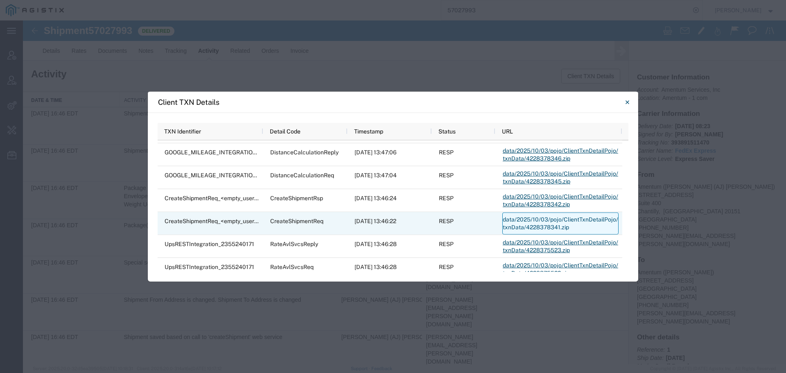
click at [530, 219] on link "data/2025/10/03/pojo/ClientTxnDetailPojo/txnData/4228378341.zip" at bounding box center [560, 223] width 116 height 22
